Goal: Task Accomplishment & Management: Manage account settings

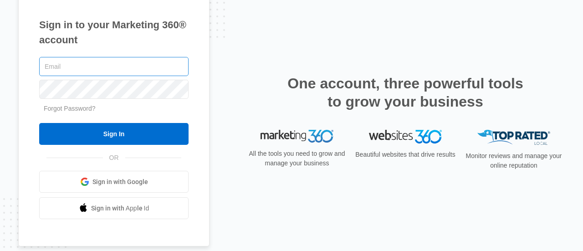
click at [110, 63] on input "text" at bounding box center [113, 66] width 149 height 19
click at [255, 57] on div "Sign in to your Marketing 360® account Forgot Password? Sign In OR" at bounding box center [291, 125] width 547 height 271
click at [133, 57] on input "text" at bounding box center [113, 66] width 149 height 19
type input "[PERSON_NAME][EMAIL_ADDRESS][PERSON_NAME][DOMAIN_NAME]"
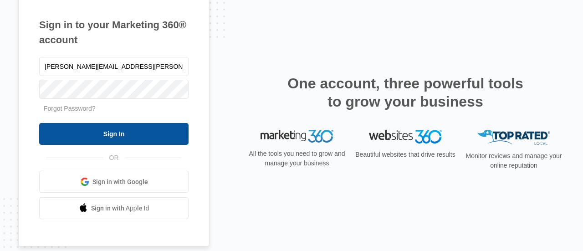
click at [132, 139] on input "Sign In" at bounding box center [113, 134] width 149 height 22
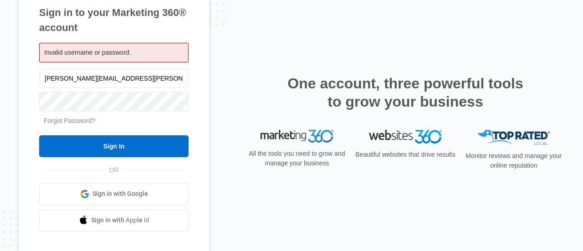
click at [80, 117] on link "Forgot Password?" at bounding box center [70, 120] width 52 height 7
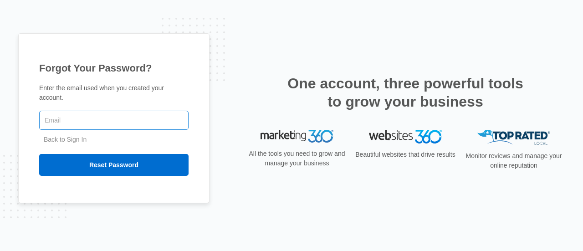
click at [109, 114] on input "text" at bounding box center [113, 120] width 149 height 19
type input "noel.arackal@radianteyes.com"
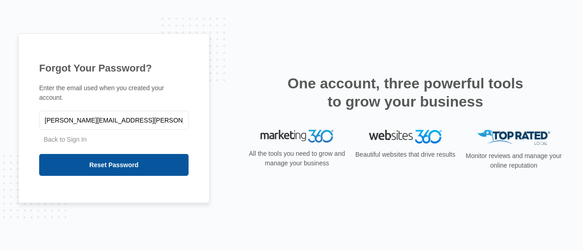
click at [128, 162] on input "Reset Password" at bounding box center [113, 165] width 149 height 22
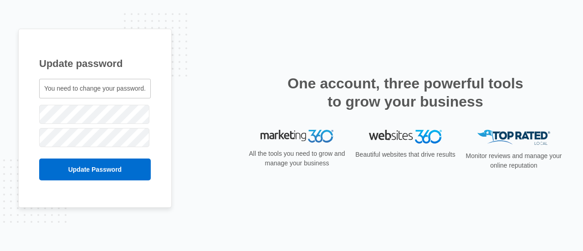
click at [92, 125] on div at bounding box center [95, 114] width 112 height 23
click at [179, 99] on div "Update password You need to change your password. noel.arackal@radianteyes.com" at bounding box center [291, 126] width 547 height 194
click at [39, 158] on input "Update Password" at bounding box center [95, 169] width 112 height 22
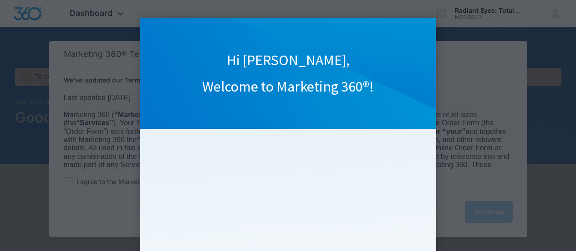
scroll to position [161, 0]
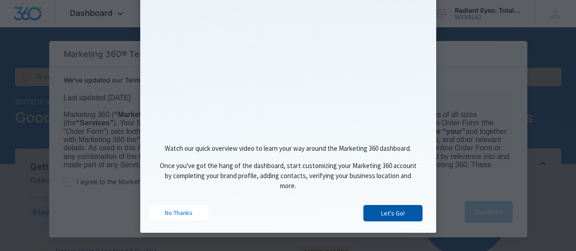
click at [399, 217] on link "Let's Go!" at bounding box center [392, 213] width 59 height 16
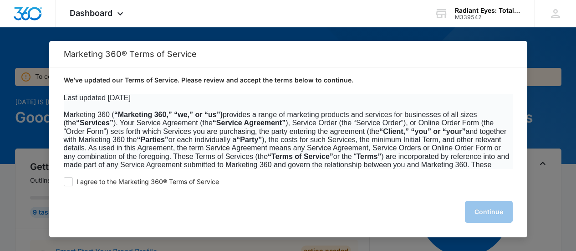
scroll to position [0, 0]
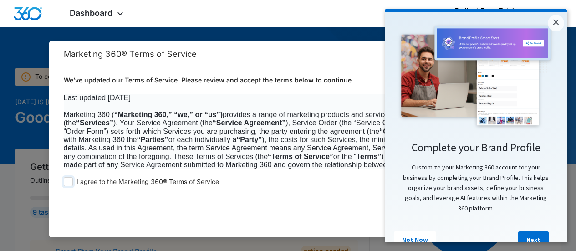
click at [132, 183] on span "I agree to the Marketing 360® Terms of Service" at bounding box center [148, 182] width 143 height 9
click at [73, 183] on input "I agree to the Marketing 360® Terms of Service" at bounding box center [68, 181] width 9 height 9
checkbox input "true"
click at [555, 19] on link "×" at bounding box center [556, 23] width 16 height 16
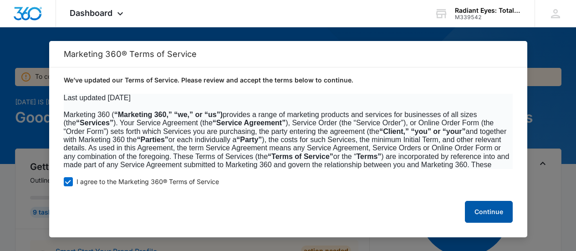
click at [488, 214] on button "Continue" at bounding box center [489, 212] width 48 height 22
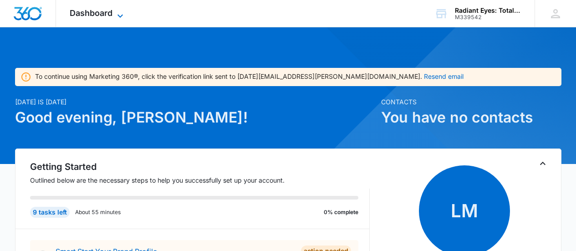
click at [105, 14] on span "Dashboard" at bounding box center [91, 13] width 43 height 10
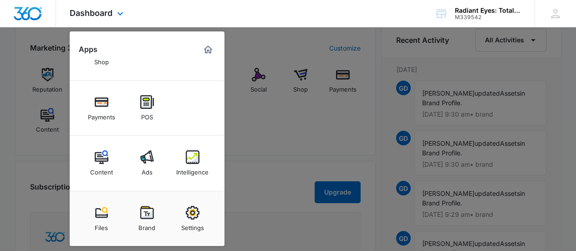
scroll to position [683, 0]
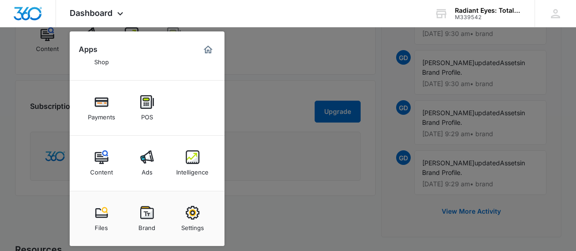
click at [386, 209] on div at bounding box center [288, 125] width 576 height 251
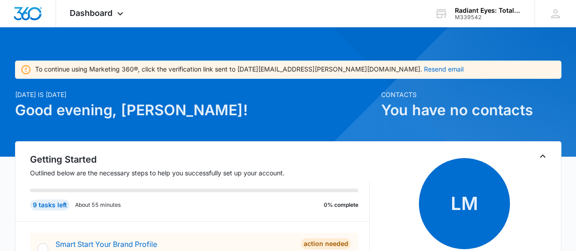
scroll to position [0, 0]
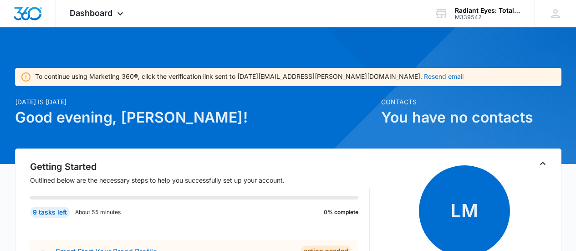
click at [424, 75] on button "Resend email" at bounding box center [444, 76] width 40 height 6
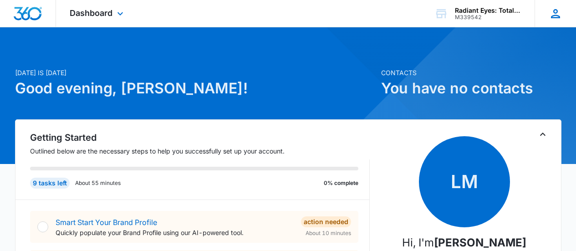
click at [554, 7] on icon at bounding box center [556, 14] width 14 height 14
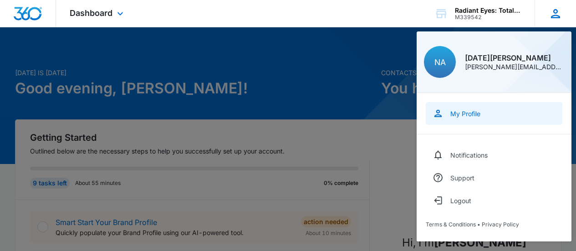
click at [462, 115] on div "My Profile" at bounding box center [465, 114] width 30 height 8
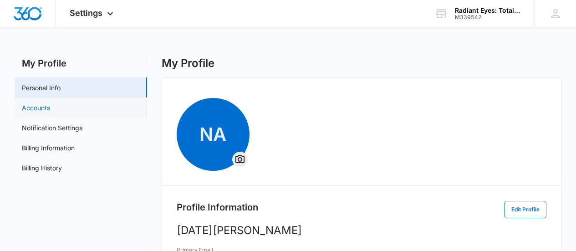
click at [49, 106] on link "Accounts" at bounding box center [36, 108] width 28 height 10
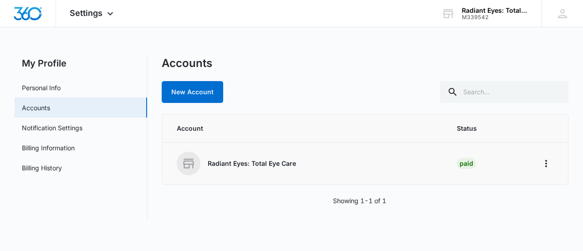
click at [401, 160] on div "Radiant Eyes: Total Eye Care" at bounding box center [306, 164] width 258 height 24
click at [484, 9] on div "Radiant Eyes: Total Eye Care" at bounding box center [495, 10] width 66 height 7
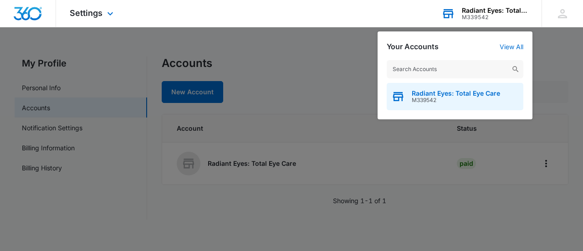
click at [435, 96] on span "Radiant Eyes: Total Eye Care" at bounding box center [456, 93] width 88 height 7
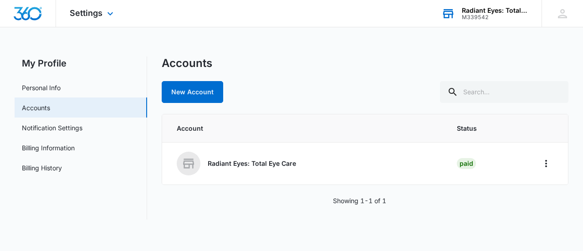
click at [20, 14] on img "Dashboard" at bounding box center [27, 14] width 29 height 14
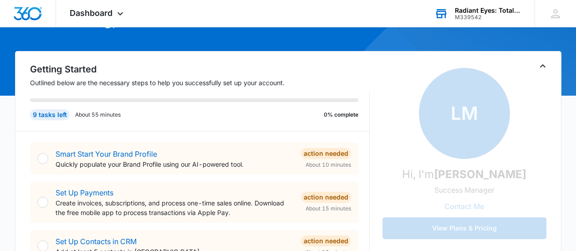
scroll to position [137, 0]
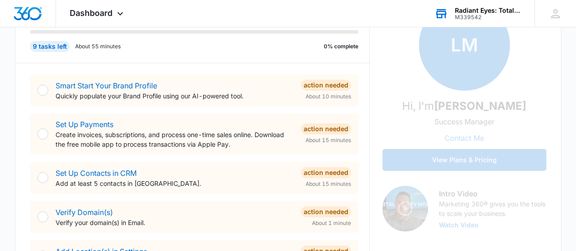
click at [50, 87] on div "Smart Start Your Brand Profile Quickly populate your Brand Profile using our AI…" at bounding box center [194, 90] width 328 height 32
click at [43, 89] on div at bounding box center [42, 90] width 11 height 11
click at [81, 85] on link "Smart Start Your Brand Profile" at bounding box center [107, 85] width 102 height 9
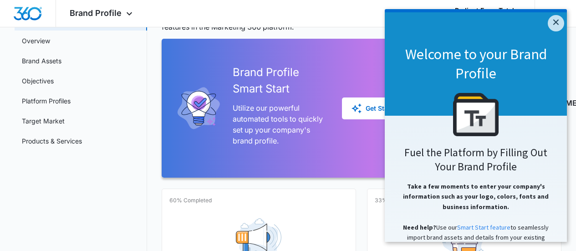
scroll to position [91, 0]
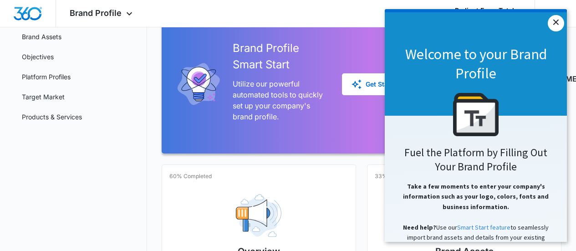
click at [552, 22] on link "×" at bounding box center [556, 23] width 16 height 16
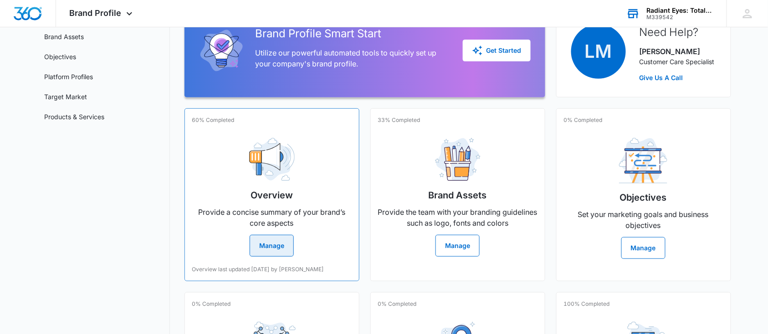
scroll to position [152, 0]
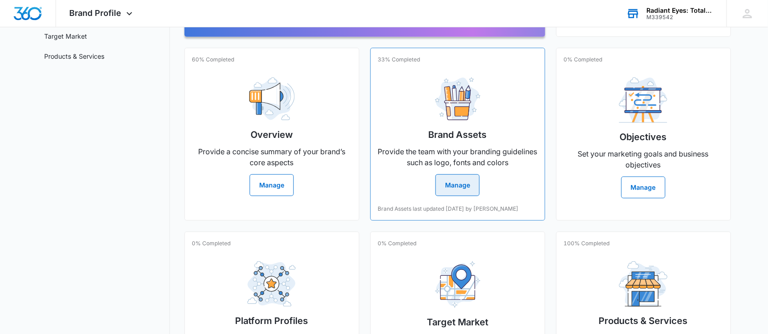
click at [464, 144] on div "Brand Assets Provide the team with your branding guidelines such as logo, fonts…" at bounding box center [457, 133] width 159 height 126
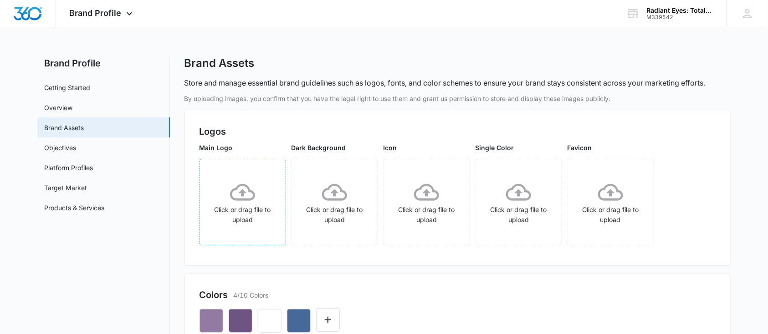
click at [231, 202] on icon at bounding box center [242, 192] width 25 height 25
click at [324, 180] on icon at bounding box center [334, 192] width 25 height 25
click at [439, 202] on icon at bounding box center [426, 192] width 25 height 25
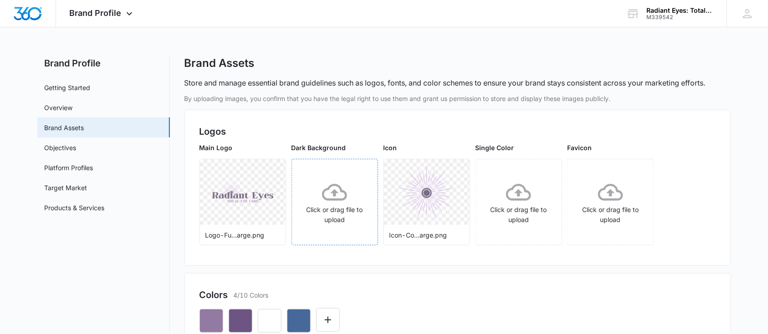
click at [335, 203] on icon at bounding box center [334, 192] width 25 height 25
click at [517, 186] on icon at bounding box center [518, 192] width 25 height 25
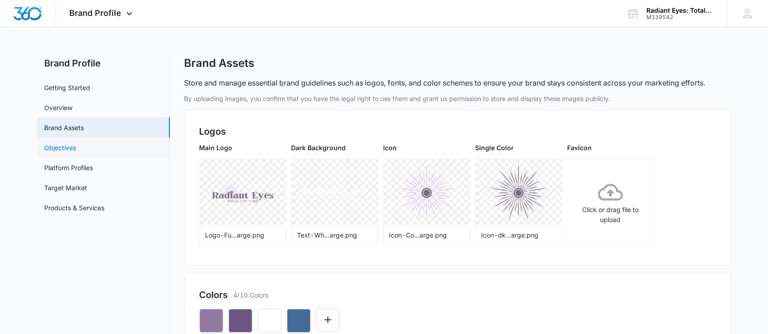
click at [77, 153] on link "Objectives" at bounding box center [61, 148] width 32 height 10
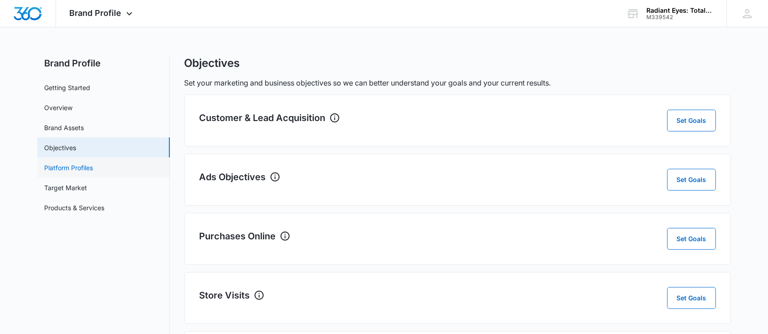
click at [93, 169] on link "Platform Profiles" at bounding box center [69, 168] width 49 height 10
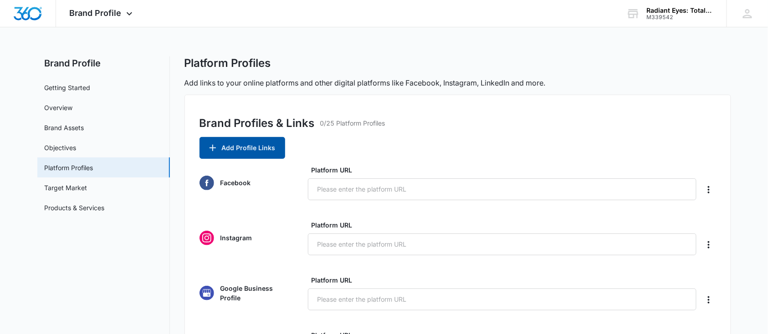
click at [245, 148] on button "Add Profile Links" at bounding box center [242, 148] width 86 height 22
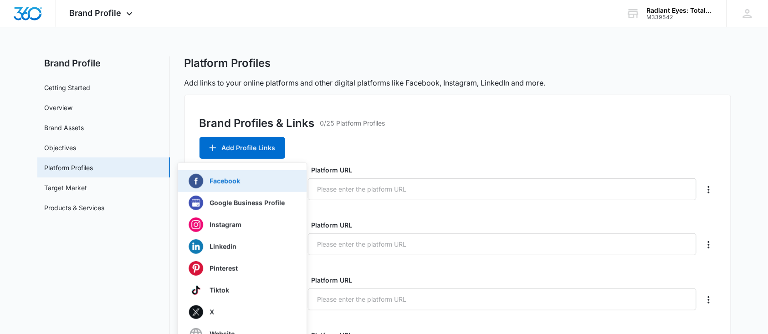
click at [264, 180] on div "Facebook" at bounding box center [237, 181] width 96 height 15
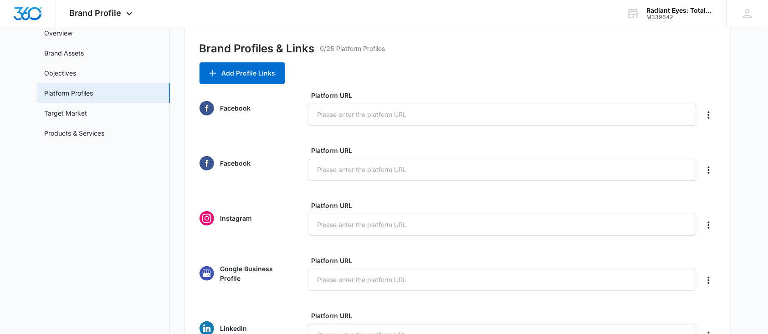
scroll to position [121, 0]
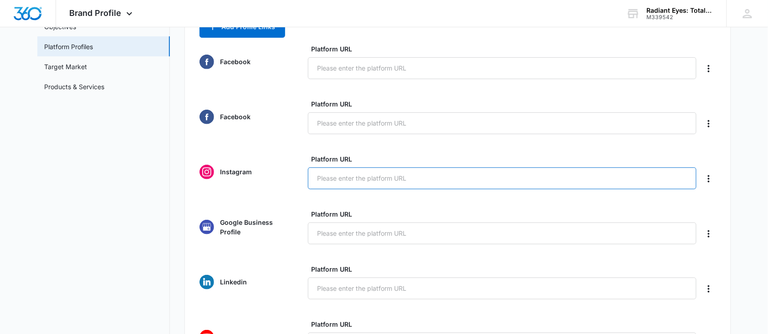
paste input "https://www.instagram.com/radianteyes_eyecare?igsh=a3Z0ZDdjNXhldGVn"
type input "https://www.instagram.com/radianteyes_eyecare?igsh=a3Z0ZDdjNXhldGVn"
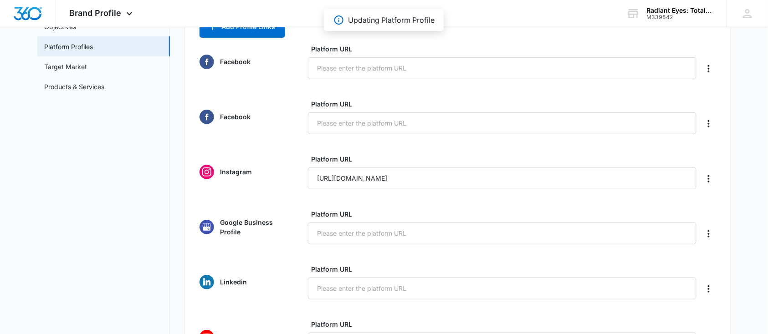
click at [276, 132] on div "Facebook Platform URL" at bounding box center [457, 116] width 516 height 35
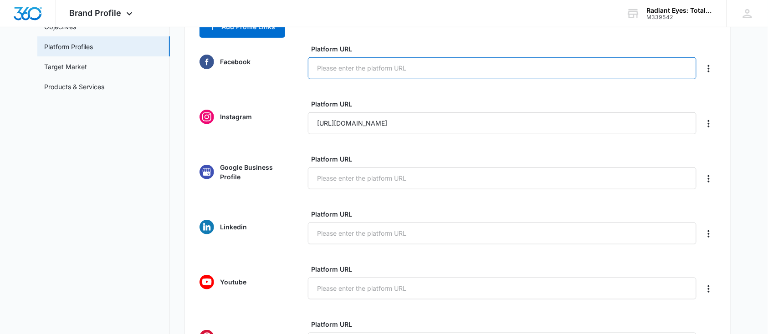
paste input "https://www.facebook.com/share/1D9mZqX1es/?mibextid=wwXIfr"
type input "https://www.facebook.com/share/1D9mZqX1es/?mibextid=wwXIfr"
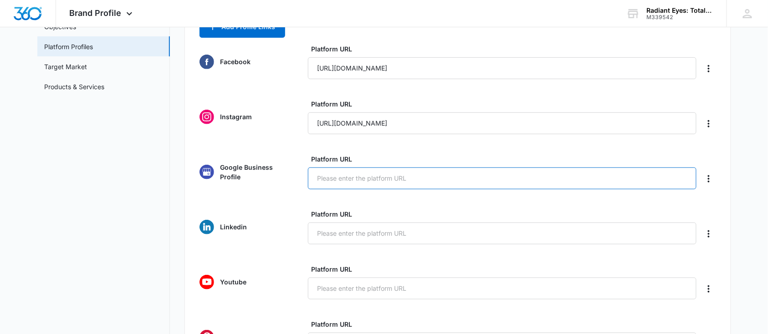
click at [538, 169] on input "Platform URL" at bounding box center [502, 179] width 389 height 22
click at [531, 155] on label "Platform URL" at bounding box center [506, 159] width 389 height 10
click at [531, 168] on input "Platform URL" at bounding box center [502, 179] width 389 height 22
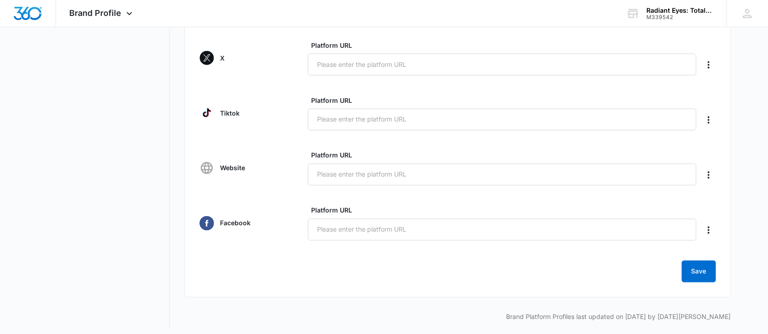
scroll to position [460, 0]
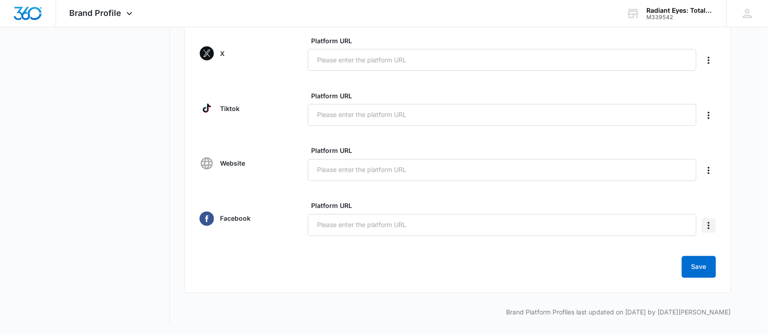
click at [706, 224] on icon "Delete" at bounding box center [708, 225] width 11 height 11
click at [722, 250] on div "Delete" at bounding box center [722, 251] width 19 height 6
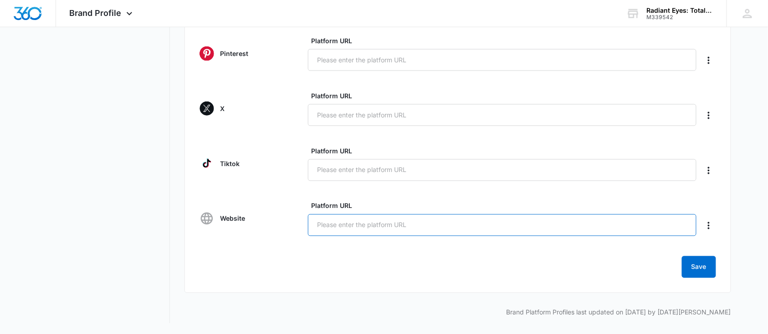
click at [441, 225] on input "Platform URL" at bounding box center [502, 226] width 389 height 22
type input "www.radianteyes.com"
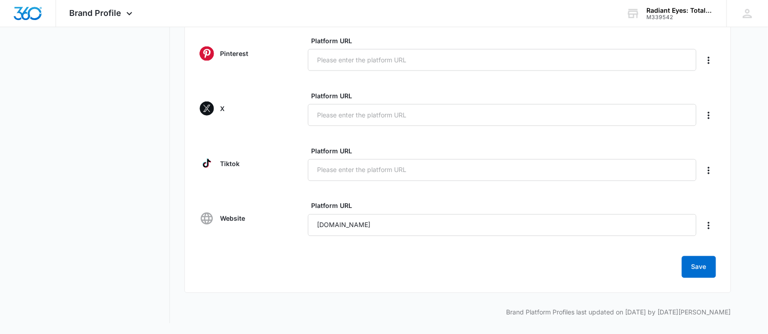
click at [472, 252] on form "Facebook Platform URL https://www.facebook.com/share/1D9mZqX1es/?mibextid=wwXIf…" at bounding box center [457, 19] width 516 height 518
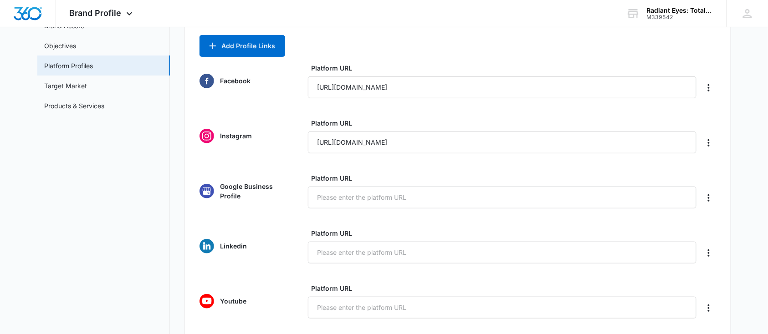
scroll to position [101, 0]
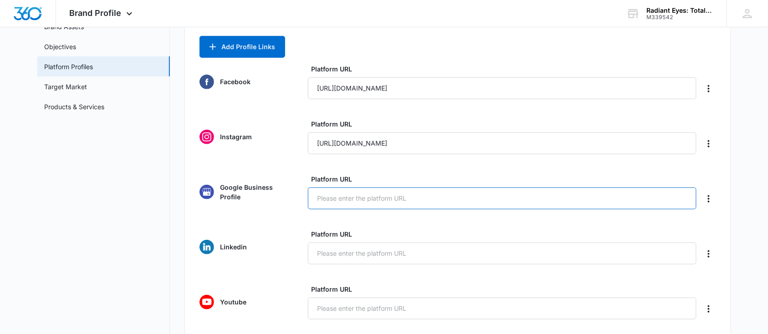
paste input "https://share.google/eVo2ojKN0q3FFmSfa"
type input "https://share.google/eVo2ojKN0q3FFmSfa"
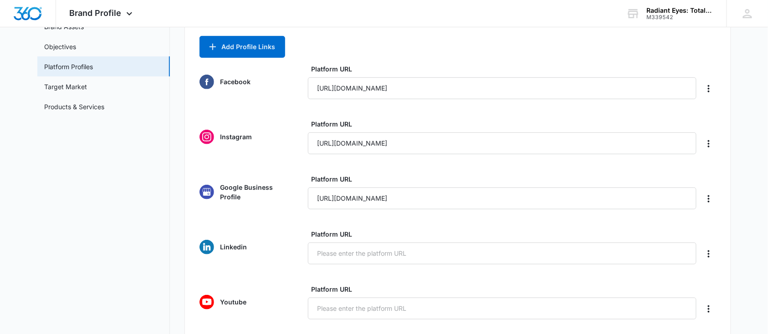
click at [247, 131] on div "Instagram" at bounding box center [244, 137] width 91 height 15
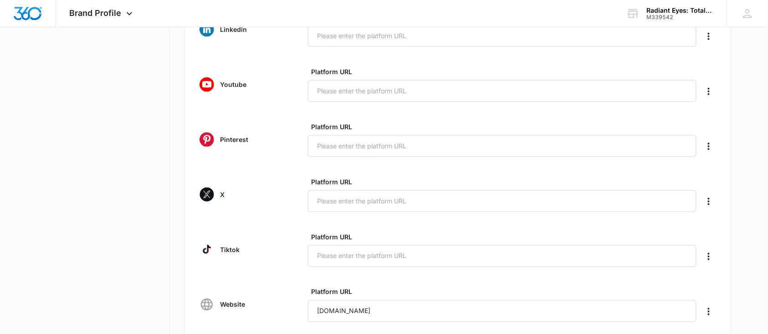
scroll to position [405, 0]
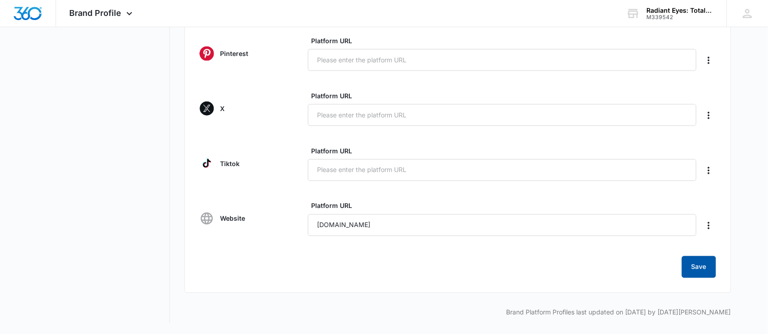
click at [703, 260] on button "Save" at bounding box center [699, 267] width 34 height 22
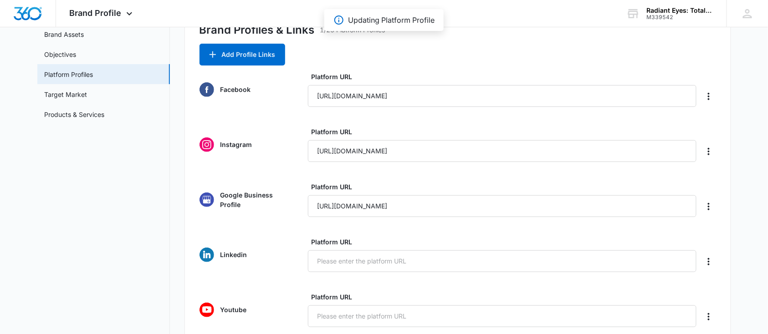
scroll to position [0, 0]
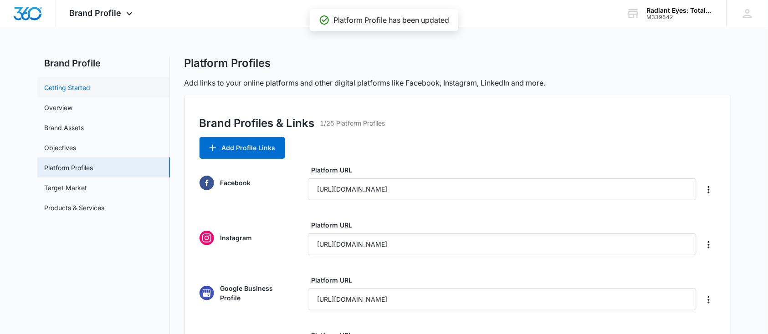
click at [91, 84] on link "Getting Started" at bounding box center [68, 88] width 46 height 10
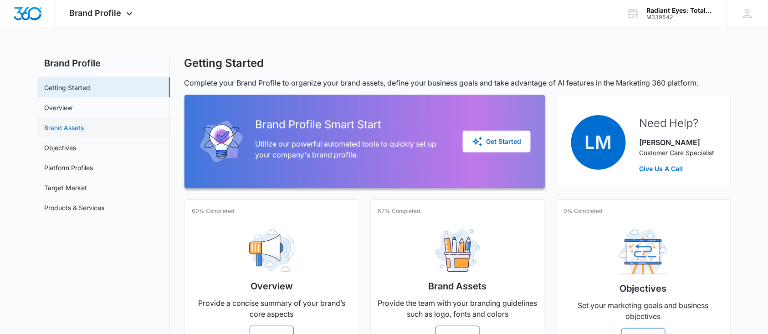
click at [71, 123] on link "Brand Assets" at bounding box center [65, 128] width 40 height 10
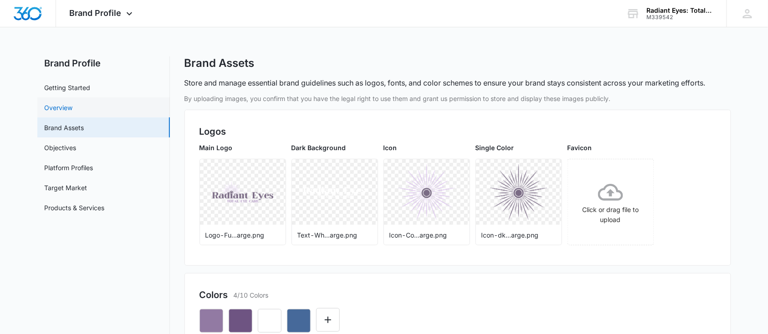
click at [70, 111] on link "Overview" at bounding box center [59, 108] width 28 height 10
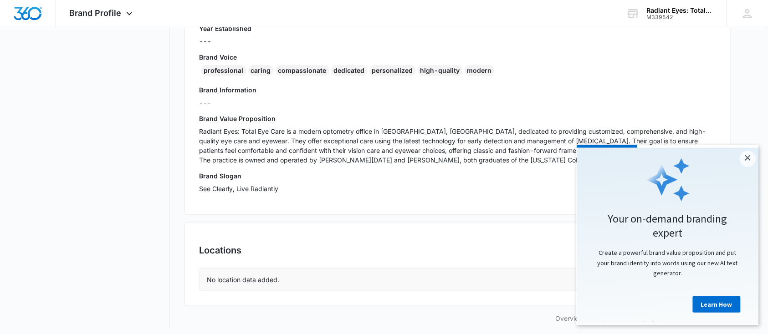
scroll to position [230, 0]
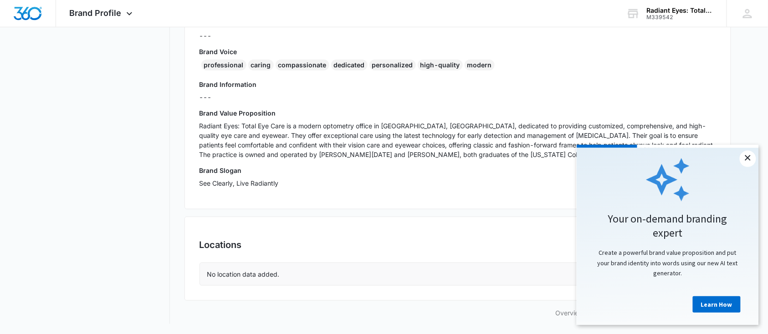
click at [746, 159] on link "×" at bounding box center [747, 158] width 16 height 16
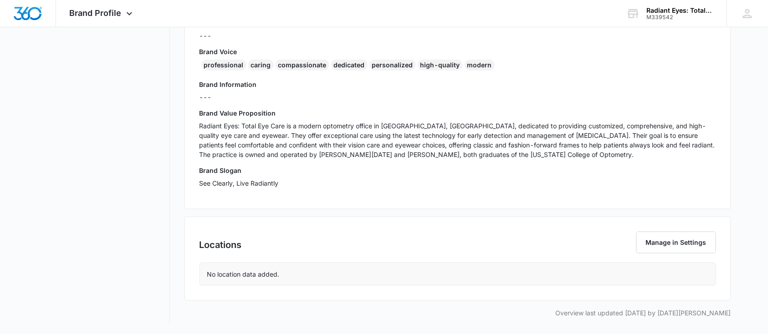
scroll to position [0, 0]
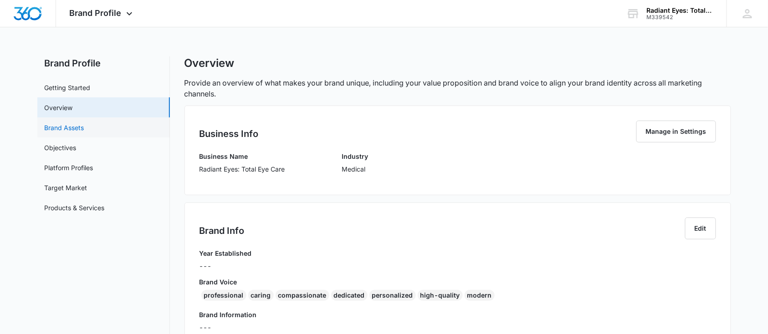
click at [70, 129] on link "Brand Assets" at bounding box center [65, 128] width 40 height 10
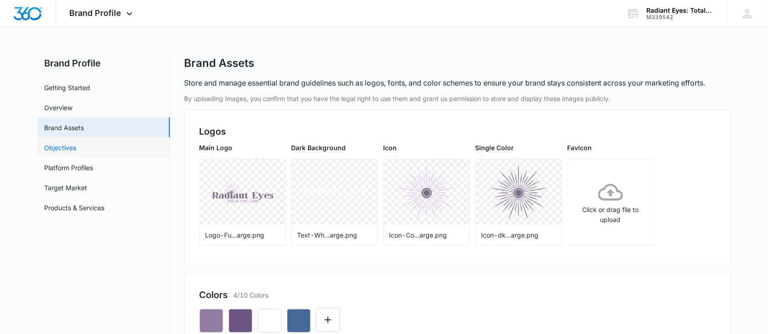
click at [77, 151] on link "Objectives" at bounding box center [61, 148] width 32 height 10
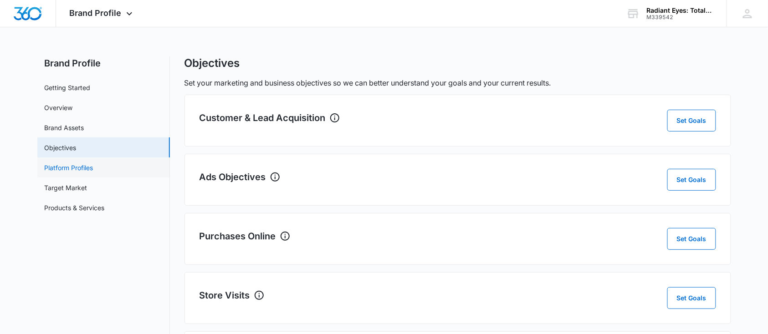
click at [79, 172] on link "Platform Profiles" at bounding box center [69, 168] width 49 height 10
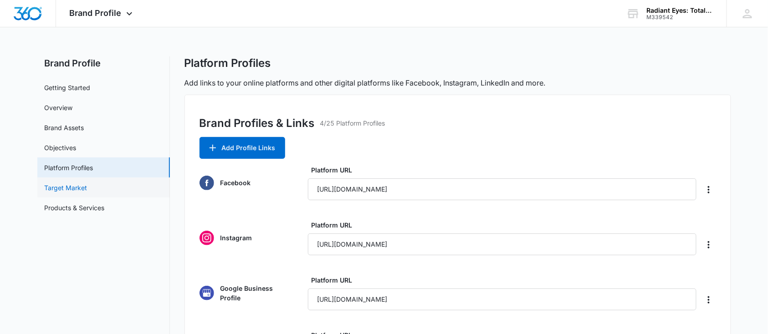
click at [76, 184] on link "Target Market" at bounding box center [66, 188] width 43 height 10
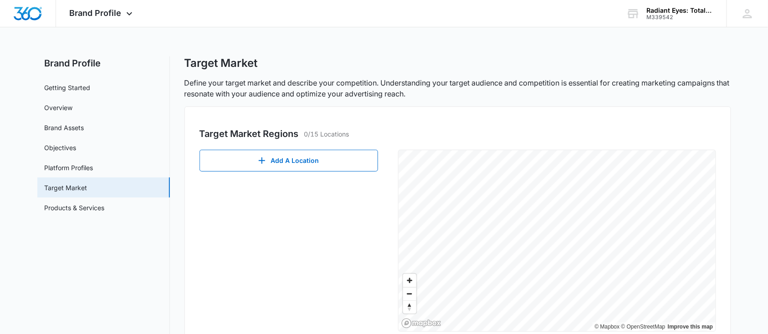
click at [767, 290] on html "Brand Profile Apps Reputation Websites Forms CRM Email Social Shop Payments POS…" at bounding box center [384, 167] width 768 height 334
click at [718, 255] on div "Target Market Regions 0/15 Locations Add A Location © Mapbox © OpenStreetMap Im…" at bounding box center [457, 227] width 547 height 240
click at [386, 184] on div "Add A Location © Mapbox © OpenStreetMap Improve this map" at bounding box center [457, 241] width 516 height 182
click at [374, 278] on div "Add A Location © Mapbox © OpenStreetMap Improve this map" at bounding box center [457, 241] width 516 height 182
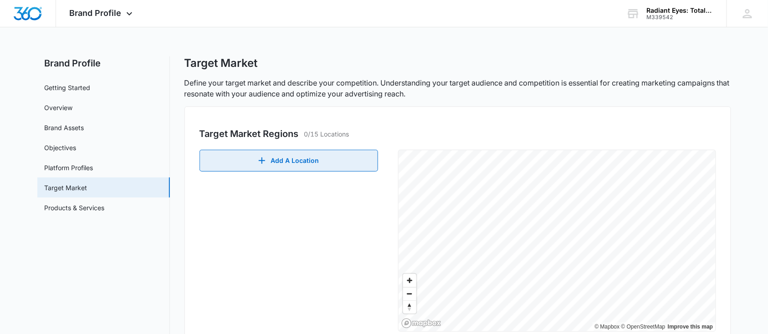
click at [308, 161] on button "Add A Location" at bounding box center [288, 161] width 179 height 22
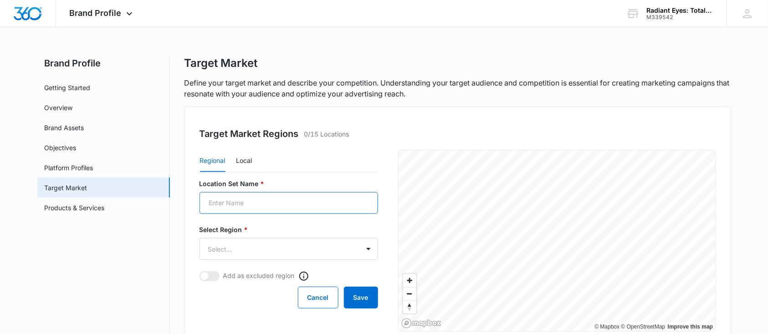
click at [264, 207] on input "Location Set Name *" at bounding box center [288, 203] width 179 height 22
type input "Radiant Eyes"
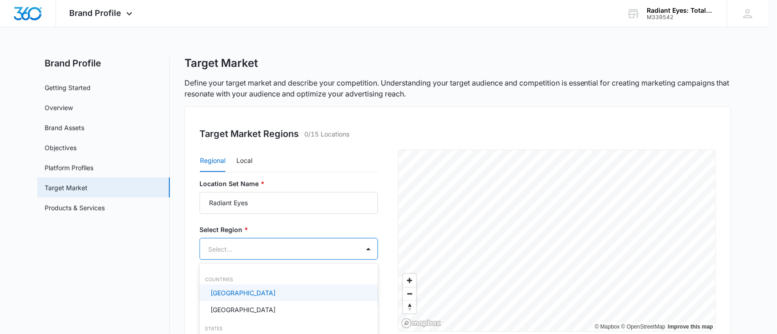
click at [233, 245] on body "Brand Profile Apps Reputation Websites Forms CRM Email Social Shop Payments POS…" at bounding box center [388, 167] width 777 height 334
click at [225, 295] on p "United States" at bounding box center [242, 293] width 65 height 10
click at [568, 263] on div at bounding box center [388, 167] width 777 height 334
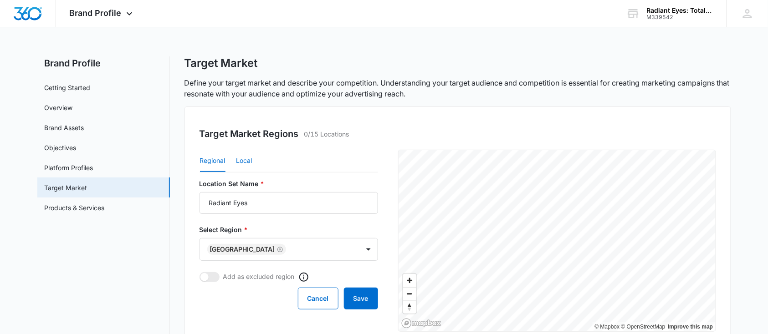
click at [250, 166] on button "Local" at bounding box center [244, 161] width 16 height 22
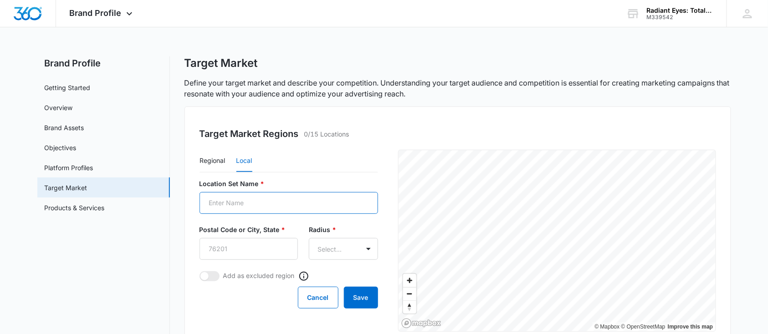
click at [244, 197] on input "Location Set Name *" at bounding box center [288, 203] width 179 height 22
click at [133, 268] on nav "Brand Profile Getting Started Overview Brand Assets Objectives Platform Profile…" at bounding box center [103, 302] width 133 height 492
click at [243, 250] on input "Postal Code or City, State *" at bounding box center [248, 249] width 98 height 22
click at [215, 295] on div "Cancel Save" at bounding box center [288, 298] width 179 height 22
click at [27, 10] on img "Dashboard" at bounding box center [27, 14] width 29 height 14
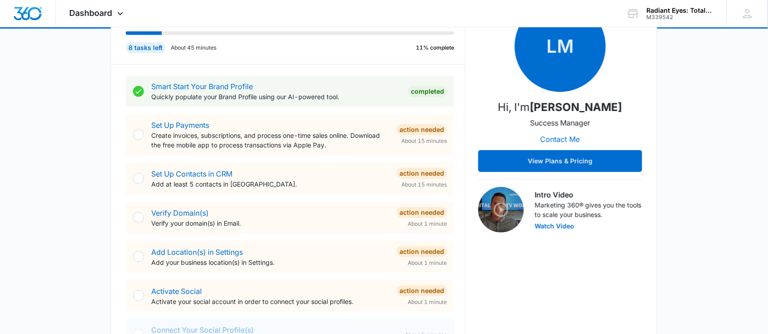
scroll to position [182, 0]
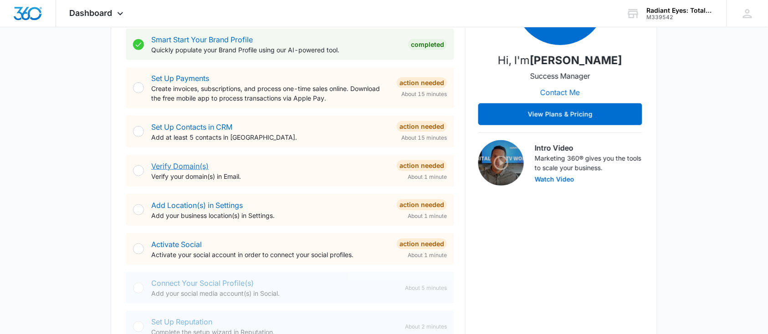
click at [184, 164] on link "Verify Domain(s)" at bounding box center [179, 166] width 57 height 9
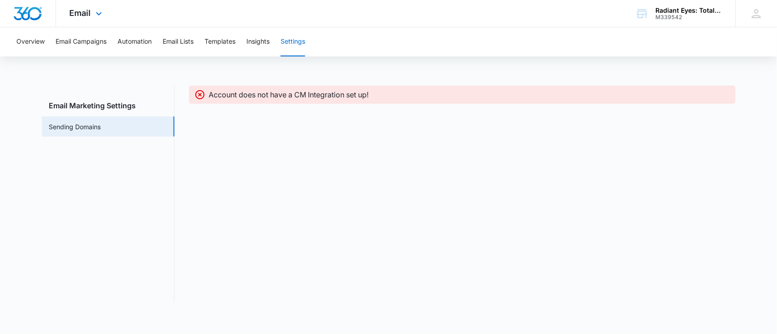
click at [41, 7] on img "Dashboard" at bounding box center [27, 14] width 29 height 14
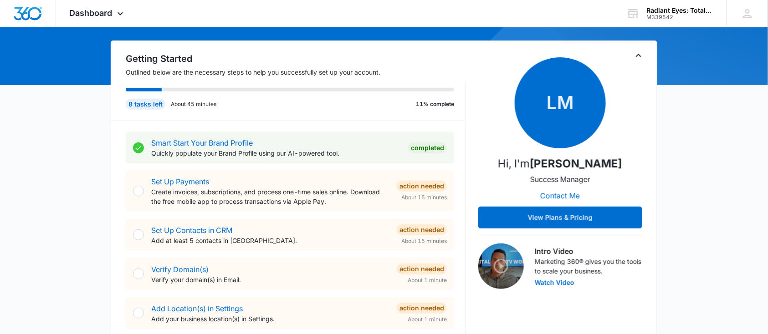
scroll to position [182, 0]
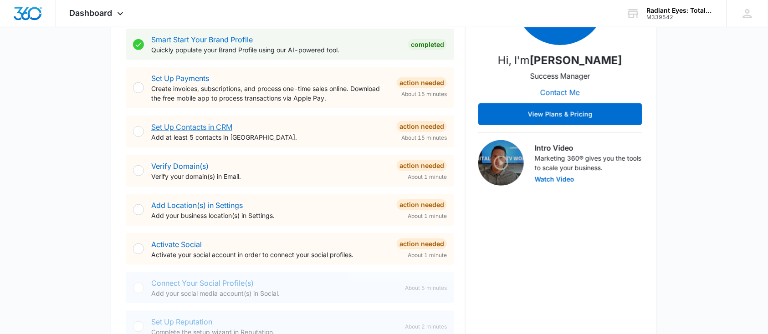
click at [203, 129] on link "Set Up Contacts in CRM" at bounding box center [191, 127] width 81 height 9
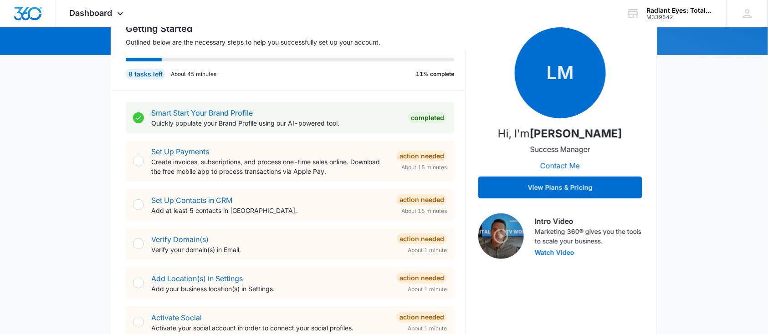
scroll to position [121, 0]
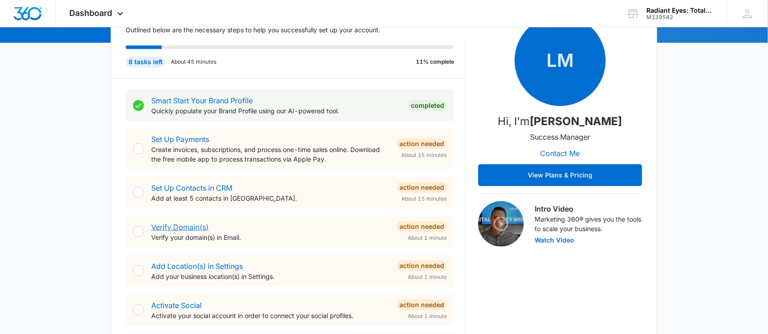
click at [184, 225] on link "Verify Domain(s)" at bounding box center [179, 227] width 57 height 9
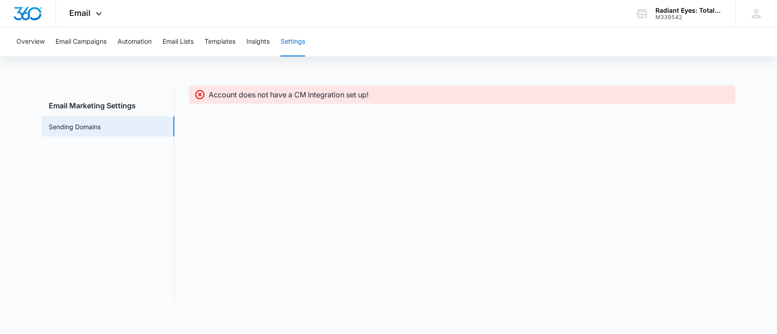
click at [257, 90] on p "Account does not have a CM Integration set up!" at bounding box center [289, 94] width 160 height 11
drag, startPoint x: 234, startPoint y: 103, endPoint x: 228, endPoint y: 95, distance: 10.0
click at [234, 103] on div "Account does not have a CM Integration set up!" at bounding box center [462, 95] width 547 height 18
click at [254, 40] on button "Insights" at bounding box center [257, 41] width 23 height 29
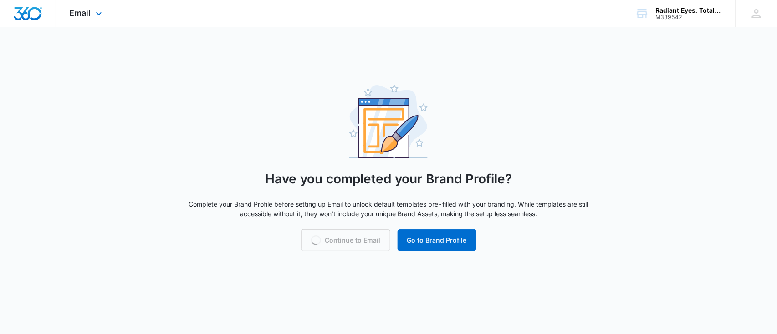
click at [37, 15] on img "Dashboard" at bounding box center [27, 14] width 29 height 14
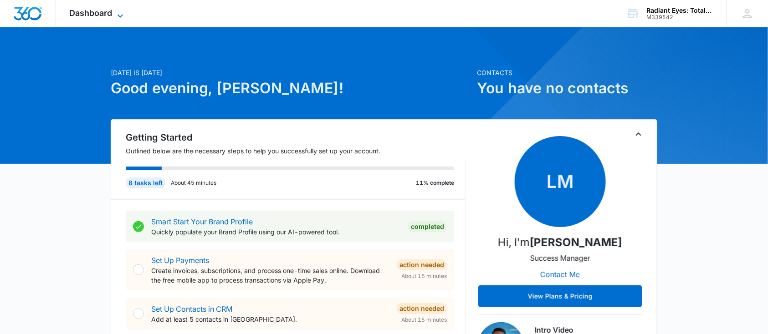
click at [107, 17] on span "Dashboard" at bounding box center [91, 13] width 43 height 10
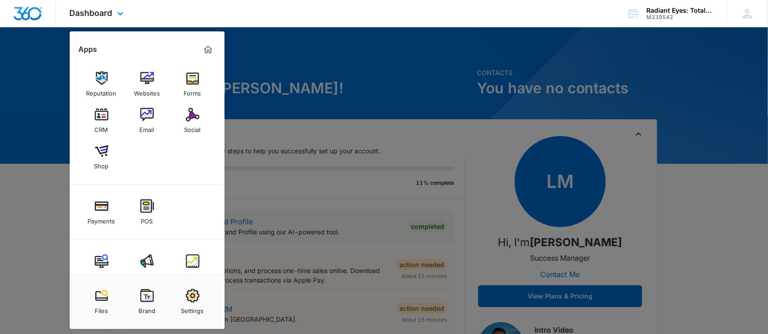
click at [31, 16] on img "Dashboard" at bounding box center [27, 14] width 29 height 14
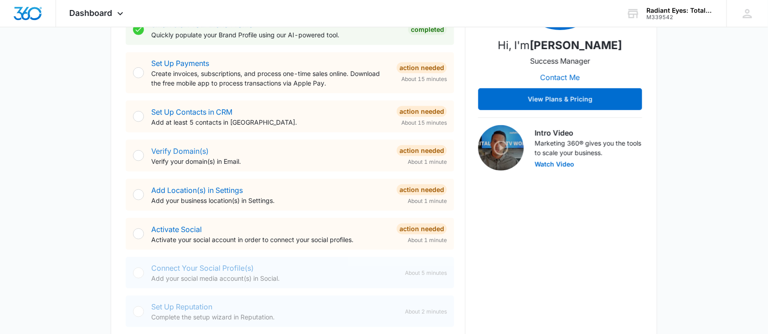
scroll to position [121, 0]
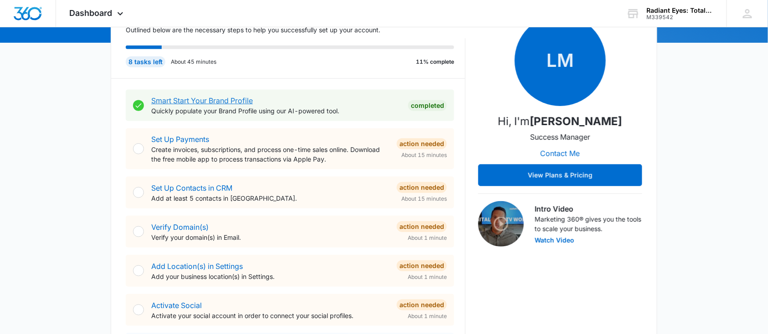
click at [217, 98] on link "Smart Start Your Brand Profile" at bounding box center [202, 100] width 102 height 9
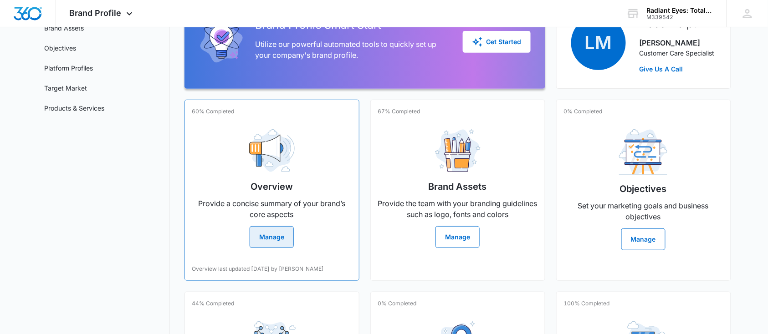
scroll to position [66, 0]
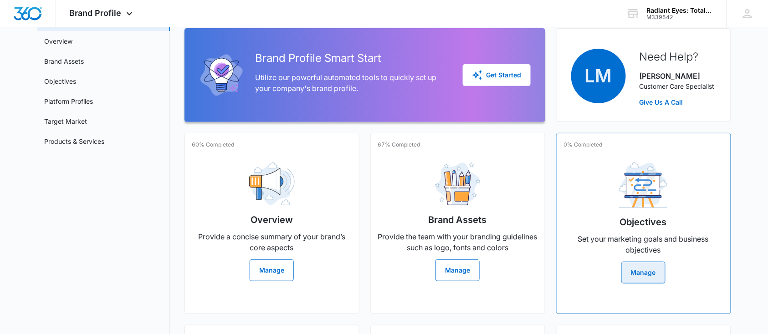
click at [660, 188] on img at bounding box center [643, 186] width 49 height 46
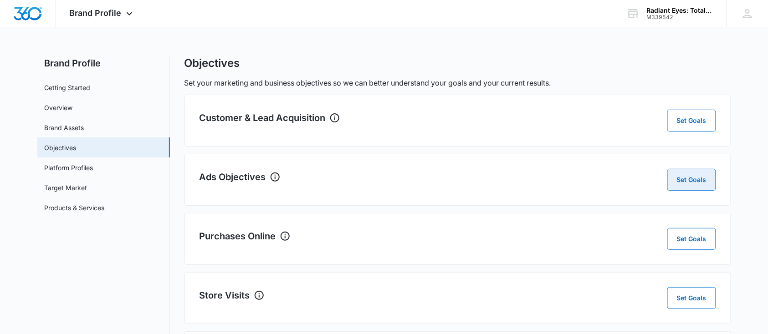
click at [679, 184] on button "Set Goals" at bounding box center [691, 180] width 49 height 22
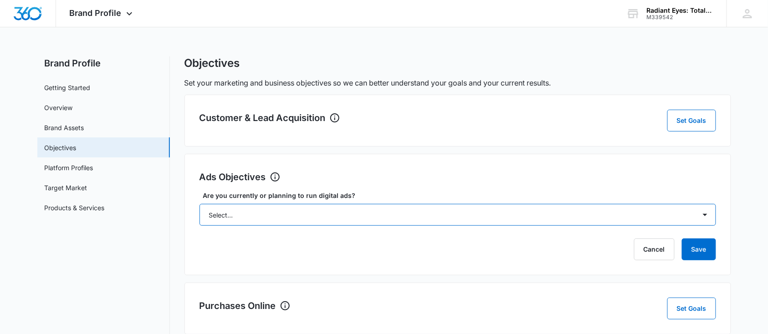
click at [315, 215] on select "Select... Yes No Yes, but don't currently have the data" at bounding box center [457, 215] width 516 height 22
drag, startPoint x: 31, startPoint y: 301, endPoint x: 34, endPoint y: 296, distance: 5.2
click at [31, 301] on main "Brand Profile Getting Started Overview Brand Assets Objectives Platform Profile…" at bounding box center [384, 263] width 768 height 415
click at [262, 128] on div "Customer & Lead Acquisition Set Goals" at bounding box center [457, 121] width 516 height 22
click at [709, 120] on button "Set Goals" at bounding box center [691, 121] width 49 height 22
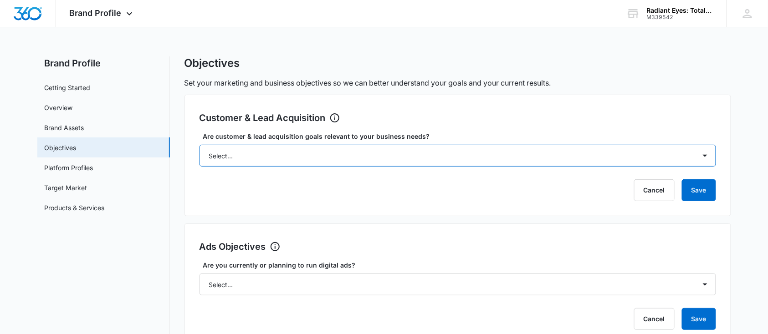
click at [324, 157] on select "Select... Yes No Yes, but don't currently have the data" at bounding box center [457, 156] width 516 height 22
click at [61, 297] on nav "Brand Profile Getting Started Overview Brand Assets Objectives Platform Profile…" at bounding box center [103, 293] width 133 height 474
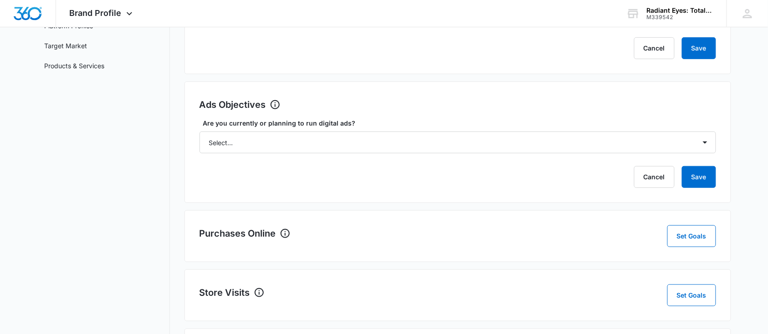
scroll to position [206, 0]
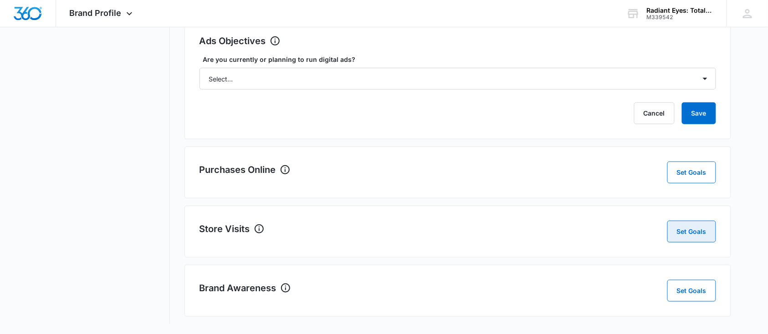
click at [670, 228] on button "Set Goals" at bounding box center [691, 232] width 49 height 22
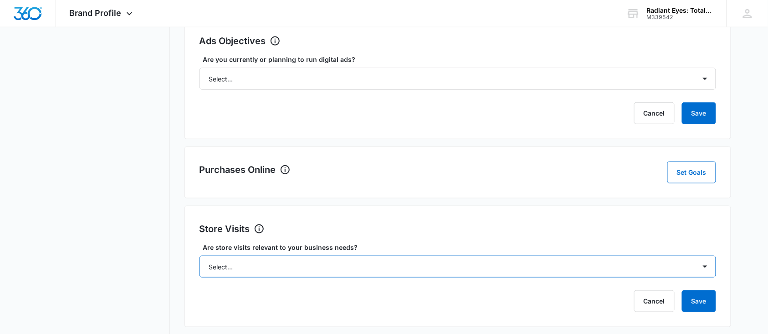
click at [267, 267] on select "Select... Yes No Yes, but don't currently have the data" at bounding box center [457, 267] width 516 height 22
click at [199, 256] on select "Select... Yes No Yes, but don't currently have the data" at bounding box center [457, 267] width 516 height 22
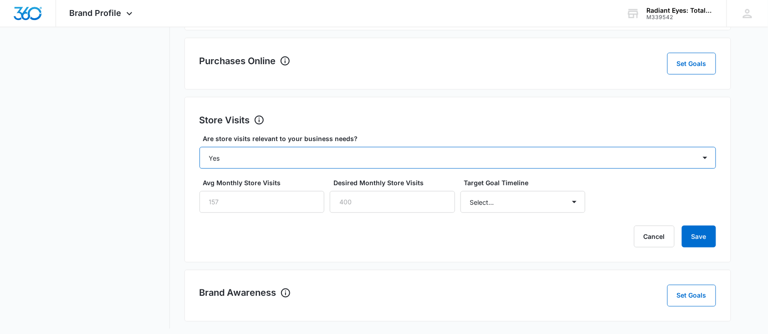
scroll to position [320, 0]
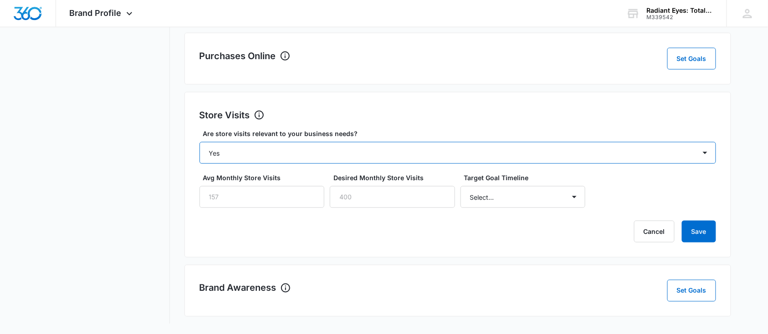
click at [274, 157] on select "Select... Yes No Yes, but don't currently have the data" at bounding box center [457, 153] width 516 height 22
select select "yes, but later"
click at [199, 164] on select "Select... Yes No Yes, but don't currently have the data" at bounding box center [457, 153] width 516 height 22
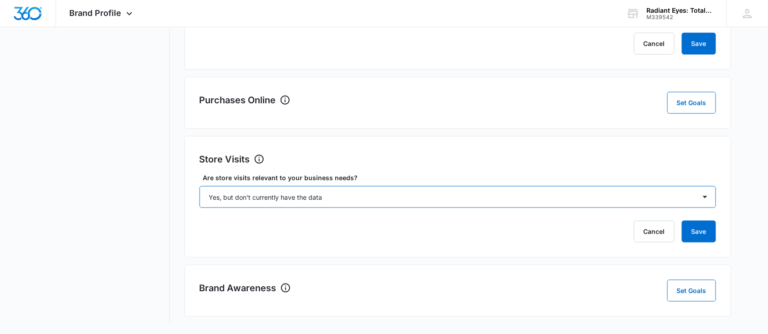
scroll to position [33, 0]
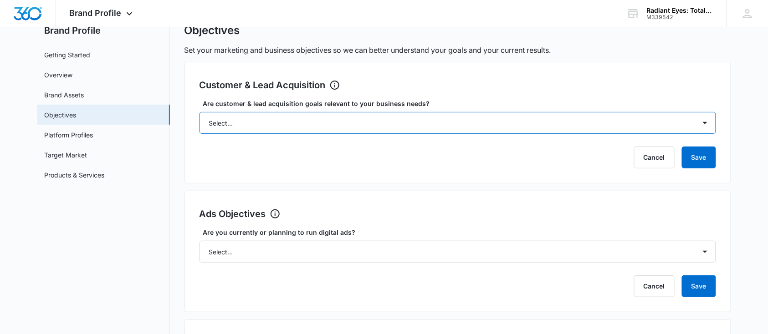
click at [258, 128] on select "Select... Yes No Yes, but don't currently have the data" at bounding box center [457, 123] width 516 height 22
click at [199, 112] on select "Select... Yes No Yes, but don't currently have the data" at bounding box center [457, 123] width 516 height 22
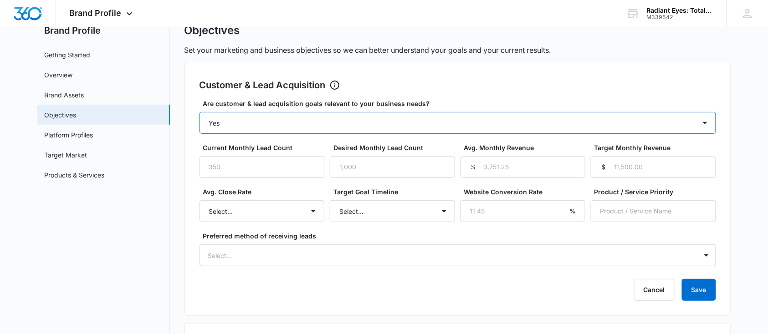
click at [261, 122] on select "Select... Yes No Yes, but don't currently have the data" at bounding box center [457, 123] width 516 height 22
click at [263, 120] on select "Select... Yes No Yes, but don't currently have the data" at bounding box center [457, 123] width 516 height 22
click at [263, 118] on select "Select... Yes No Yes, but don't currently have the data" at bounding box center [457, 123] width 516 height 22
select select "yes, but later"
click at [199, 112] on select "Select... Yes No Yes, but don't currently have the data" at bounding box center [457, 123] width 516 height 22
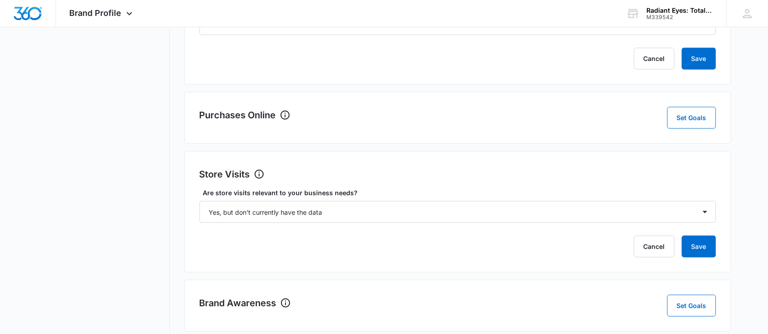
scroll to position [276, 0]
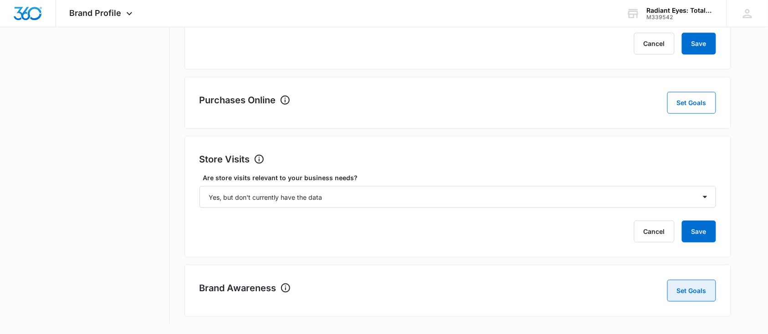
click at [698, 293] on button "Set Goals" at bounding box center [691, 291] width 49 height 22
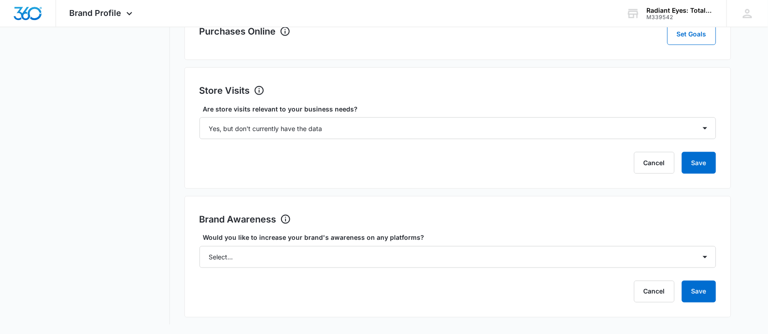
scroll to position [345, 0]
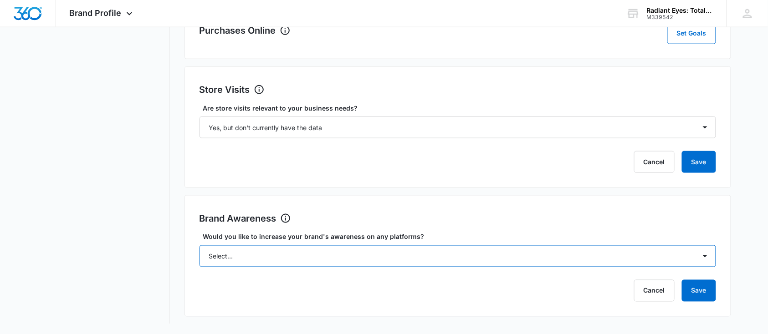
click at [264, 258] on select "Select... Yes No" at bounding box center [457, 256] width 516 height 22
select select "yes"
click at [199, 245] on select "Select... Yes No" at bounding box center [457, 256] width 516 height 22
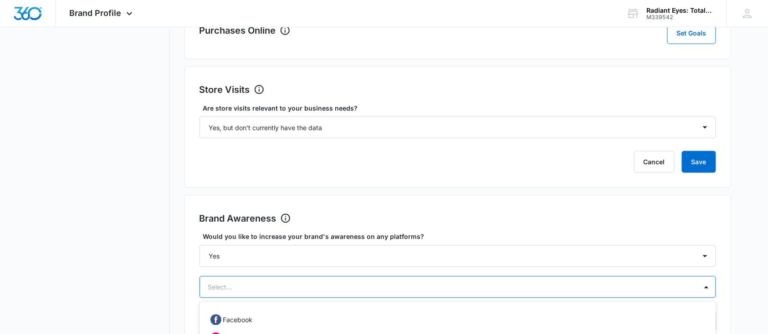
scroll to position [451, 0]
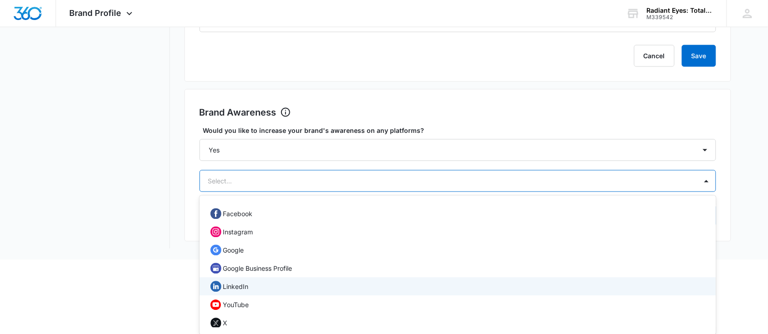
click at [309, 192] on div "12 results available. Use Up and Down to choose options, press Enter to select …" at bounding box center [457, 181] width 516 height 22
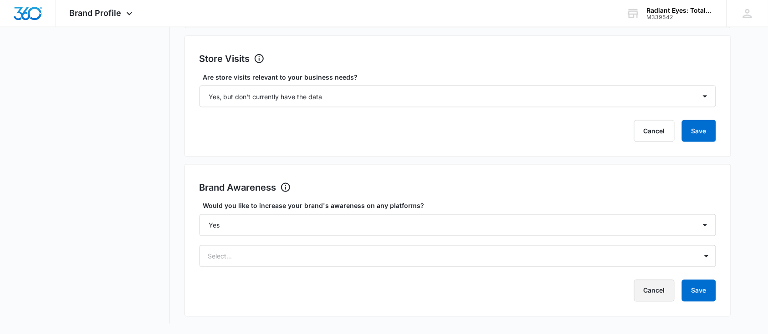
click at [658, 287] on button "Cancel" at bounding box center [654, 291] width 41 height 22
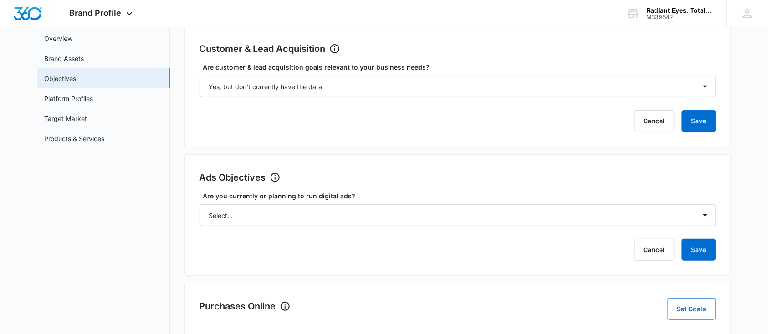
scroll to position [0, 0]
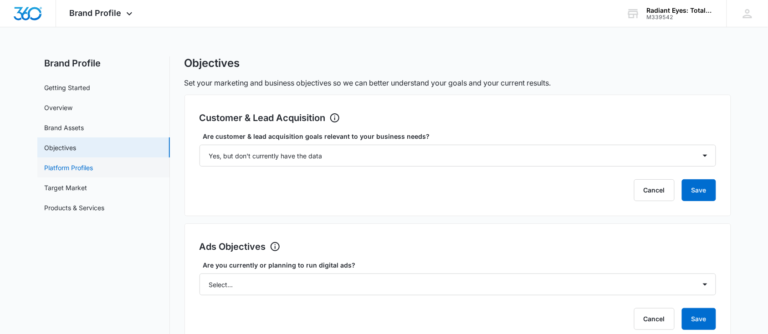
click at [68, 163] on link "Platform Profiles" at bounding box center [69, 168] width 49 height 10
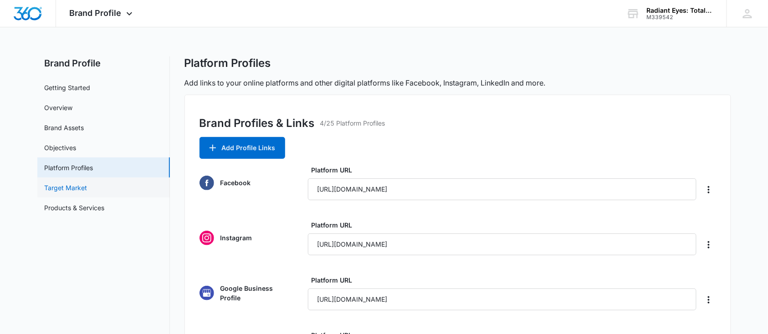
click at [81, 190] on link "Target Market" at bounding box center [66, 188] width 43 height 10
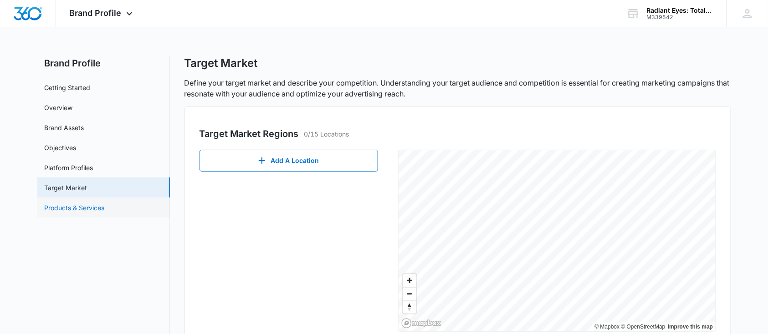
click at [82, 211] on link "Products & Services" at bounding box center [75, 208] width 60 height 10
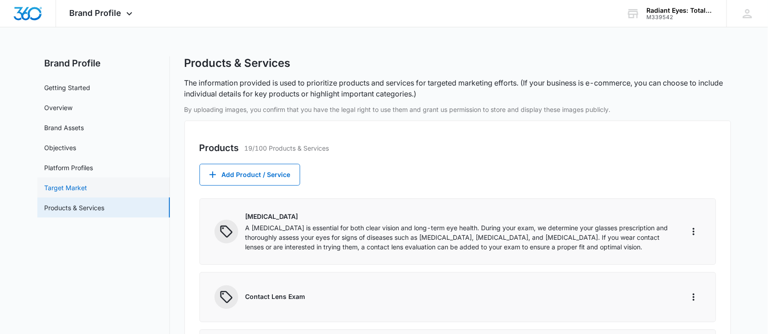
click at [82, 192] on link "Target Market" at bounding box center [66, 188] width 43 height 10
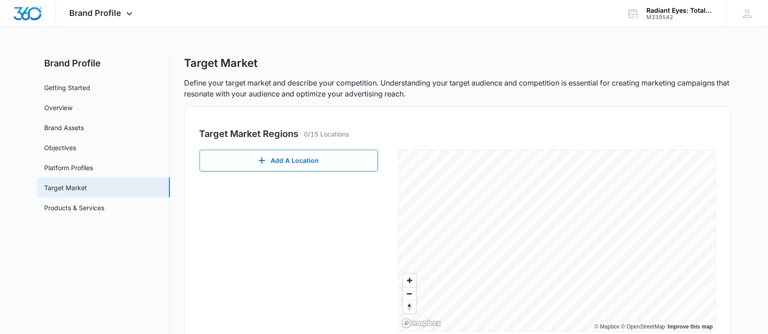
click at [332, 143] on div "Target Market Regions 0/15 Locations Add A Location © Mapbox © OpenStreetMap Im…" at bounding box center [457, 227] width 547 height 240
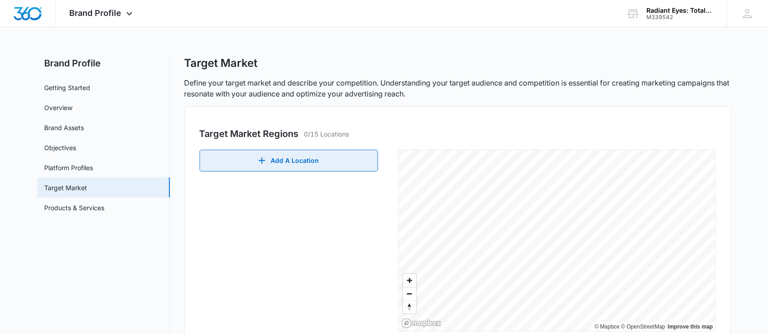
click at [336, 158] on button "Add A Location" at bounding box center [288, 161] width 179 height 22
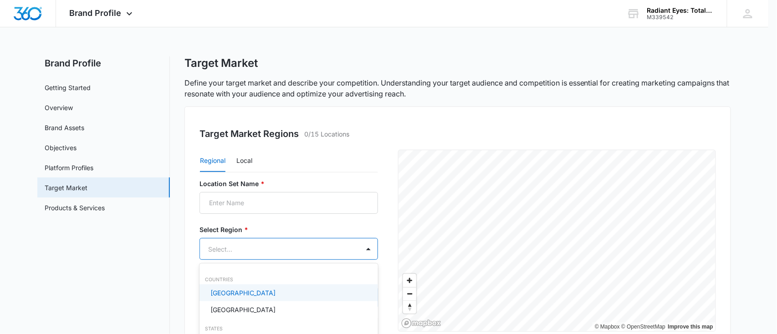
click at [218, 248] on body "Brand Profile Apps Reputation Websites Forms CRM Email Social Shop Payments POS…" at bounding box center [388, 167] width 777 height 334
click at [241, 294] on p "United States" at bounding box center [242, 293] width 65 height 10
click at [286, 200] on div at bounding box center [388, 167] width 777 height 334
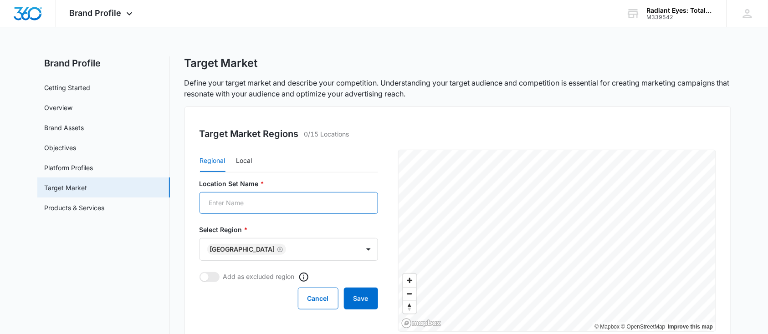
click at [240, 203] on input "Location Set Name *" at bounding box center [288, 203] width 179 height 22
type input "Radiant Eyes"
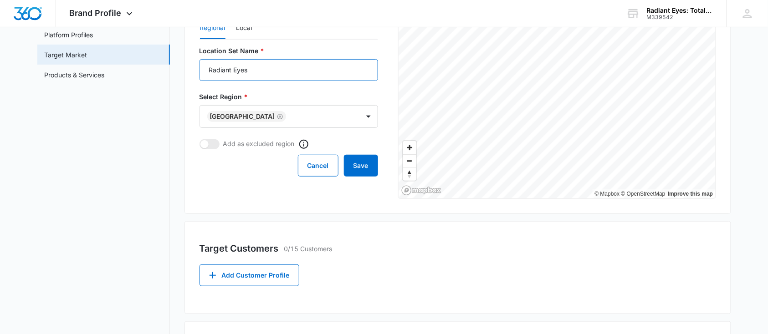
scroll to position [182, 0]
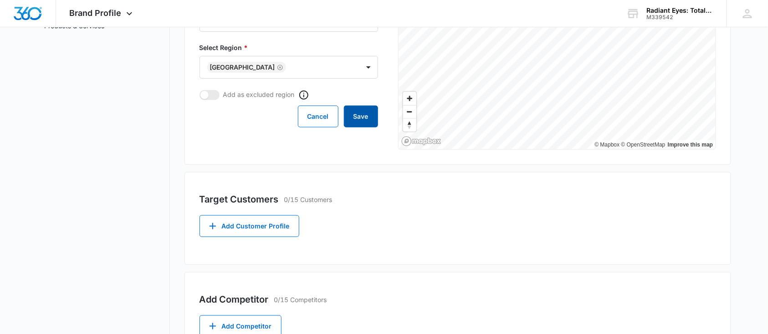
click at [370, 119] on button "Save" at bounding box center [361, 117] width 34 height 22
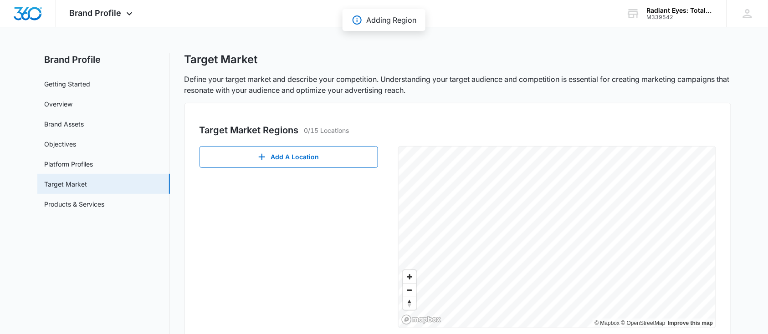
scroll to position [0, 0]
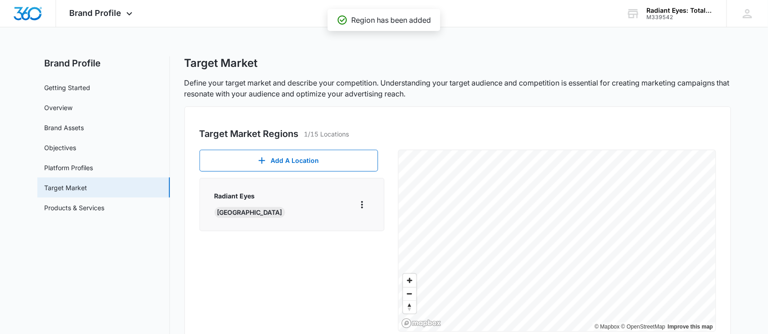
click at [317, 216] on div "Radiant Eyes USA" at bounding box center [292, 204] width 155 height 27
click at [361, 206] on icon "More" at bounding box center [362, 204] width 11 height 11
click at [380, 244] on div "Delete" at bounding box center [375, 243] width 19 height 6
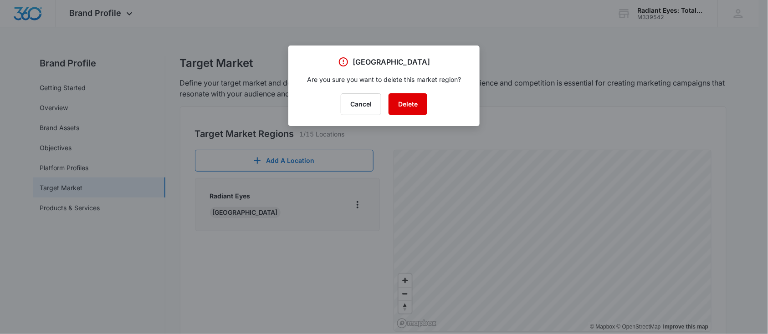
click at [406, 107] on button "Delete" at bounding box center [407, 104] width 39 height 22
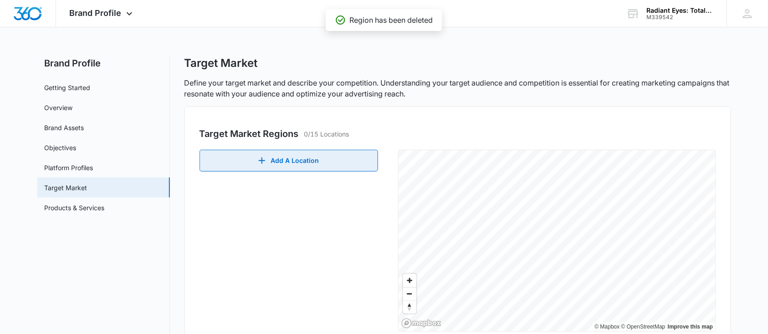
click at [322, 157] on button "Add A Location" at bounding box center [288, 161] width 179 height 22
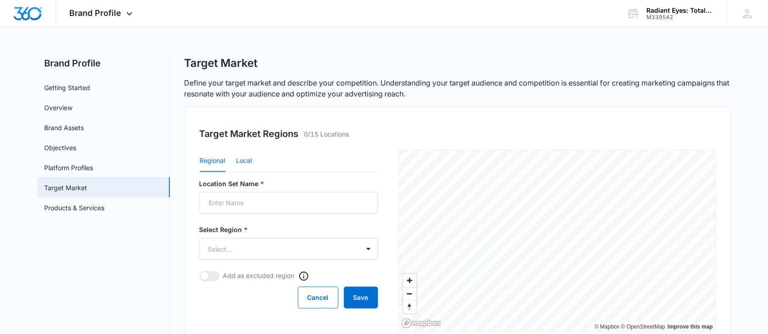
click at [240, 151] on button "Local" at bounding box center [244, 161] width 16 height 22
click at [263, 202] on input "Location Set Name *" at bounding box center [288, 203] width 179 height 22
type input "Radiant Eyes"
click at [250, 258] on form "Location Set Name * Radiant Eyes Postal Code or City, State * Radius * Select..…" at bounding box center [288, 244] width 179 height 130
click at [251, 253] on input "Postal Code or City, State *" at bounding box center [248, 249] width 98 height 22
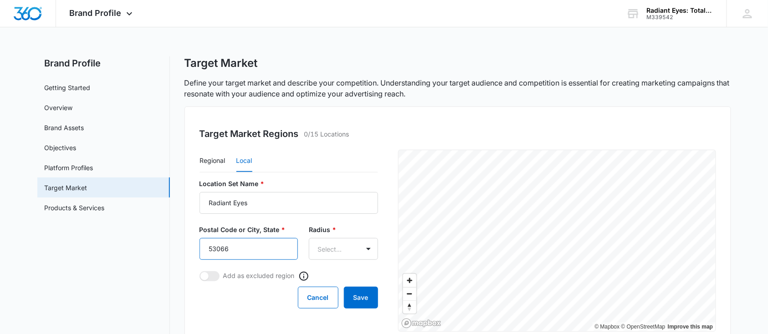
type input "53066"
click at [344, 287] on button "Save" at bounding box center [361, 298] width 34 height 22
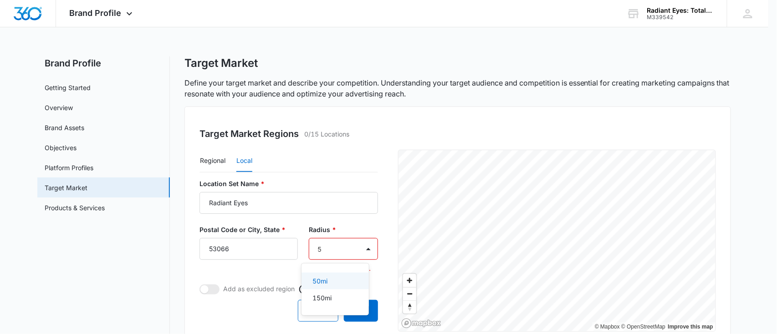
click at [335, 208] on div at bounding box center [388, 167] width 777 height 334
type input "5"
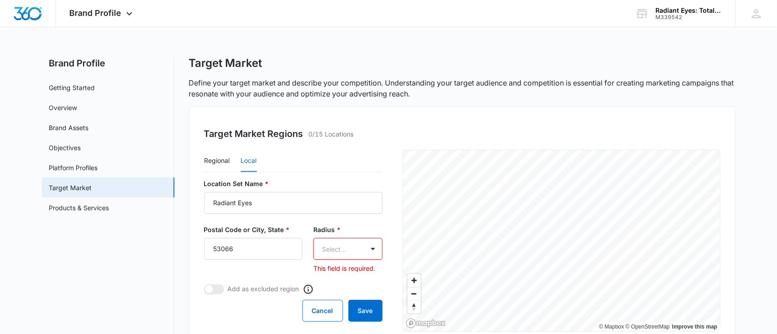
click at [333, 246] on body "Brand Profile Apps Reputation Websites Forms CRM Email Social Shop Payments POS…" at bounding box center [388, 287] width 777 height 575
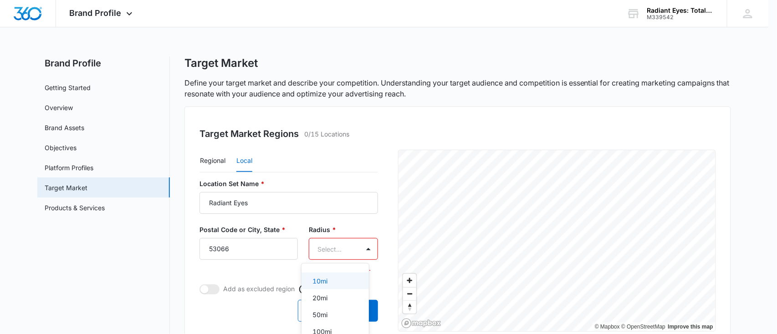
click at [327, 281] on p "10mi" at bounding box center [319, 281] width 15 height 10
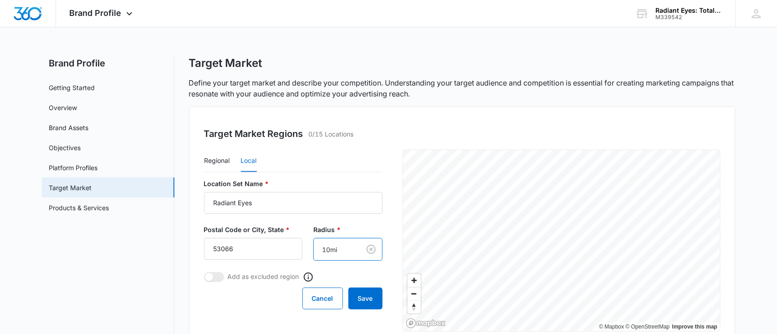
click at [327, 126] on body "Brand Profile Apps Reputation Websites Forms CRM Email Social Shop Payments POS…" at bounding box center [388, 287] width 777 height 575
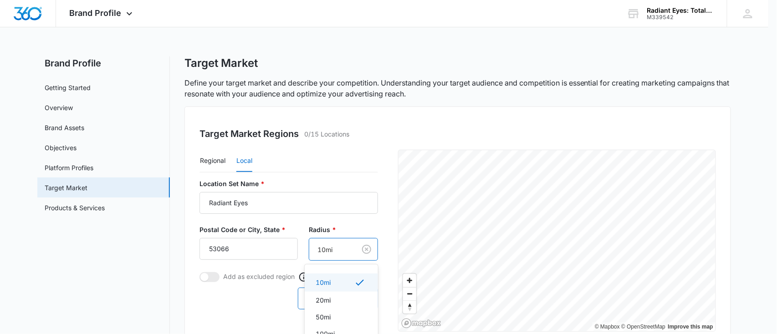
drag, startPoint x: 325, startPoint y: 251, endPoint x: 296, endPoint y: 234, distance: 34.1
click at [296, 234] on div at bounding box center [388, 167] width 777 height 334
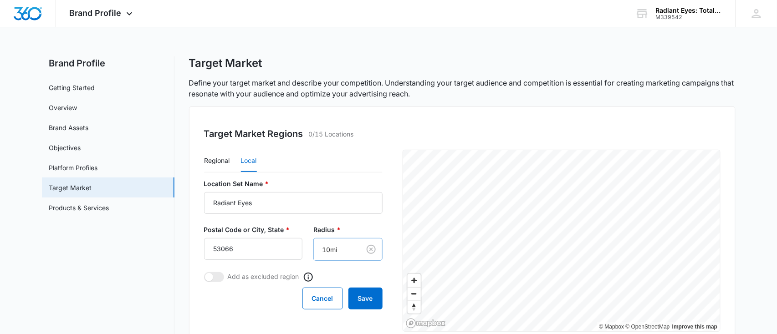
click at [326, 245] on body "Brand Profile Apps Reputation Websites Forms CRM Email Social Shop Payments POS…" at bounding box center [388, 287] width 777 height 575
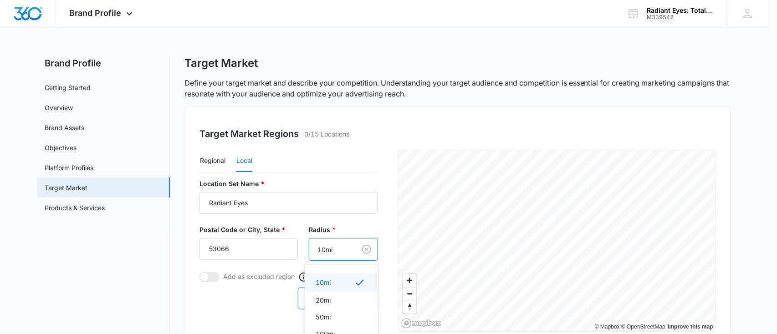
click at [368, 246] on div at bounding box center [388, 167] width 777 height 334
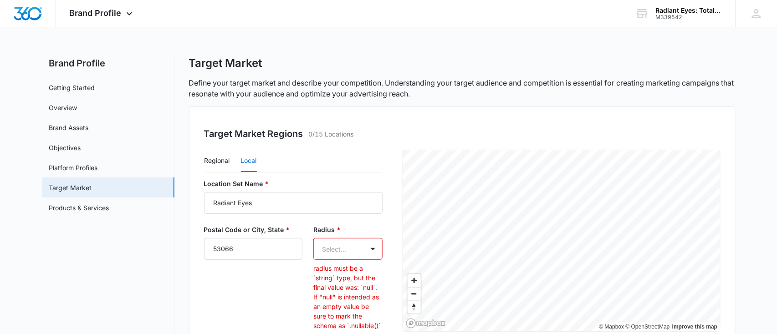
click at [317, 247] on body "Brand Profile Apps Reputation Websites Forms CRM Email Social Shop Payments POS…" at bounding box center [388, 287] width 777 height 575
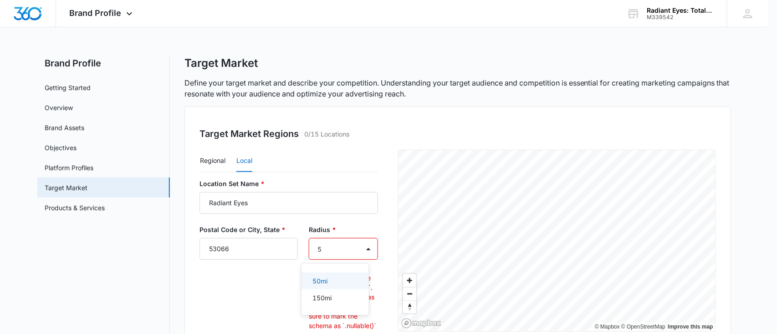
click at [248, 296] on div at bounding box center [388, 167] width 777 height 334
type input "5"
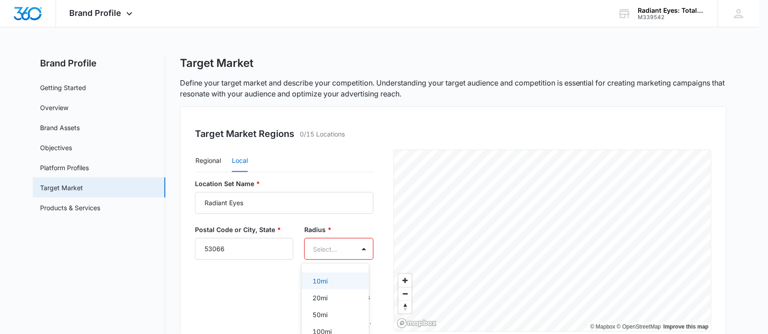
click at [330, 245] on body "Brand Profile Apps Reputation Websites Forms CRM Email Social Shop Payments POS…" at bounding box center [384, 167] width 768 height 334
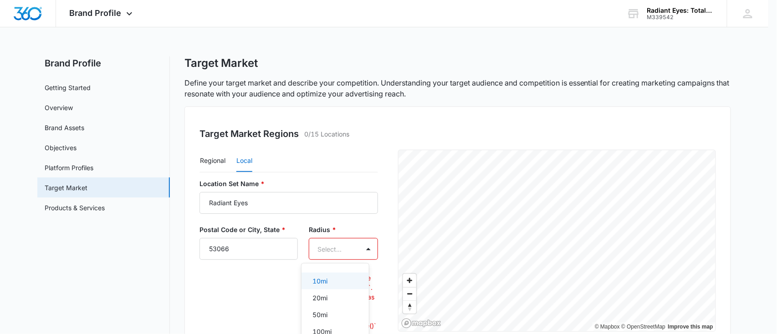
click at [326, 280] on p "10mi" at bounding box center [319, 281] width 15 height 10
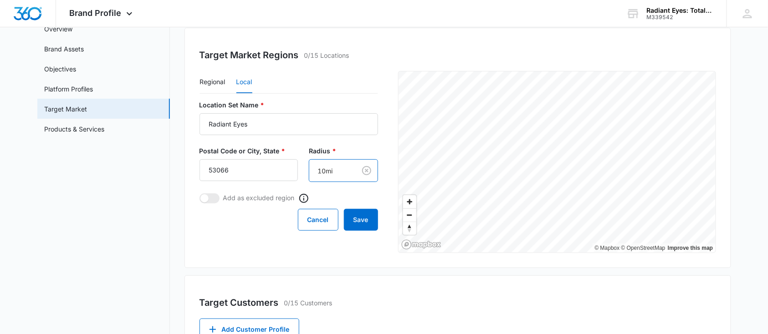
scroll to position [121, 0]
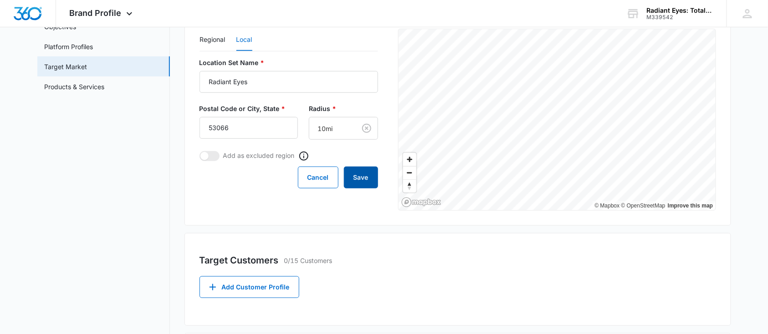
click at [370, 184] on button "Save" at bounding box center [361, 178] width 34 height 22
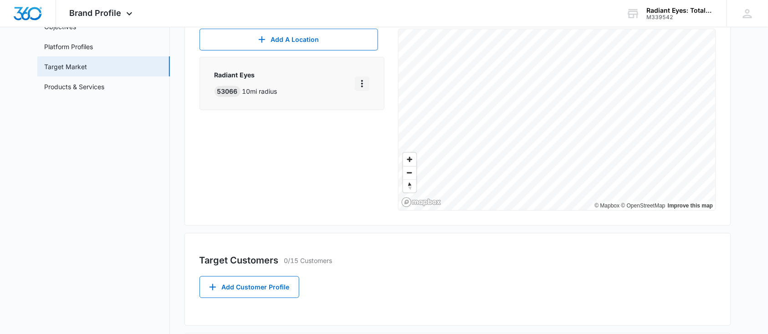
click at [359, 84] on icon "More" at bounding box center [362, 83] width 11 height 11
click at [398, 137] on div "Delete" at bounding box center [385, 136] width 39 height 6
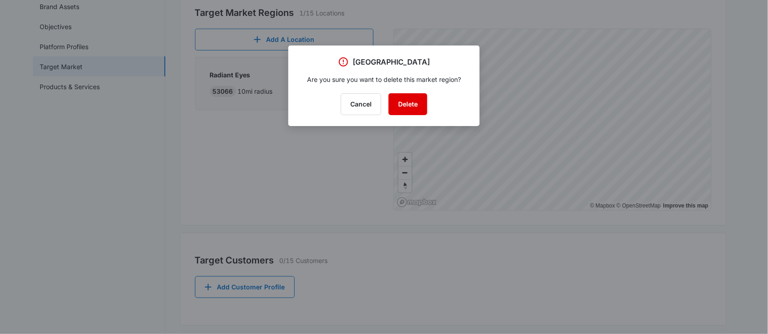
click at [416, 99] on button "Delete" at bounding box center [407, 104] width 39 height 22
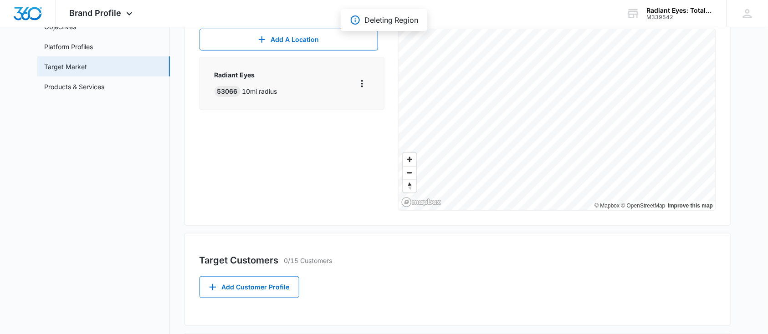
scroll to position [0, 0]
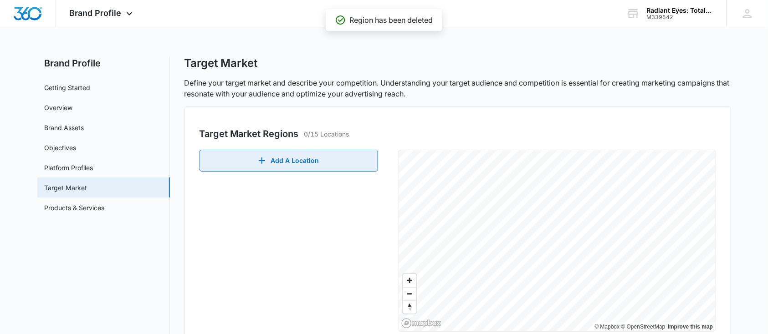
click at [283, 165] on button "Add A Location" at bounding box center [288, 161] width 179 height 22
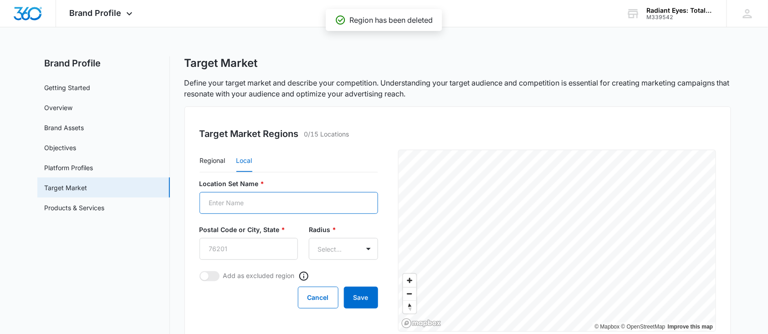
click at [240, 200] on input "Location Set Name *" at bounding box center [288, 203] width 179 height 22
type input "Radiant Eyes"
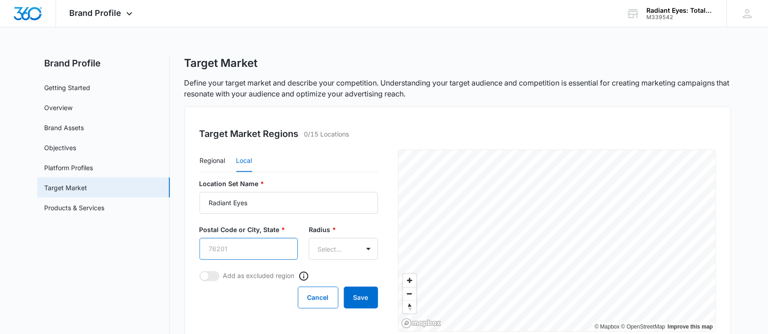
click at [253, 253] on input "Postal Code or City, State *" at bounding box center [248, 249] width 98 height 22
type input "53089"
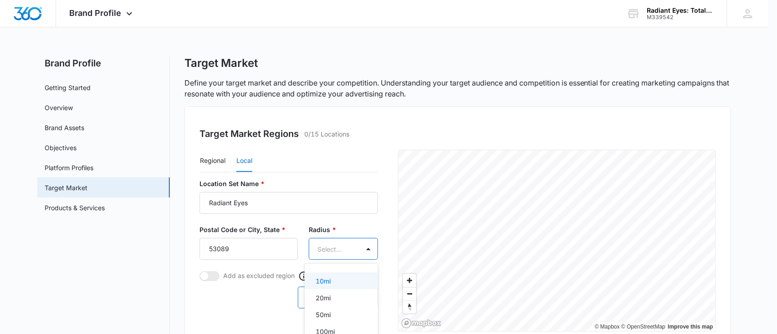
click at [305, 245] on body "Brand Profile Apps Reputation Websites Forms CRM Email Social Shop Payments POS…" at bounding box center [388, 167] width 777 height 334
click at [326, 277] on p "10mi" at bounding box center [323, 281] width 15 height 10
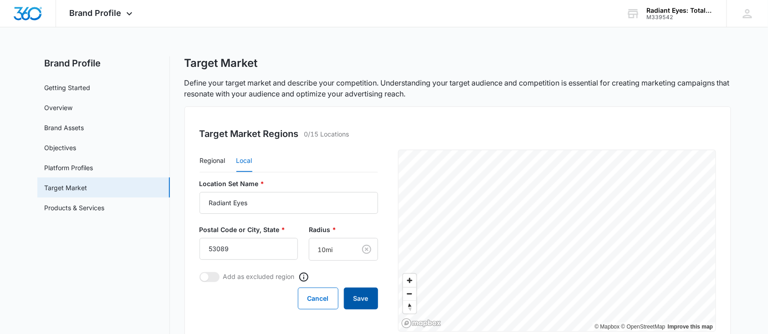
click at [368, 293] on button "Save" at bounding box center [361, 299] width 34 height 22
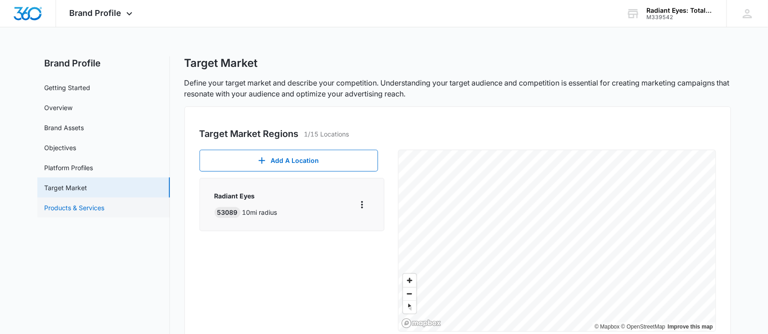
click at [89, 207] on link "Products & Services" at bounding box center [75, 208] width 60 height 10
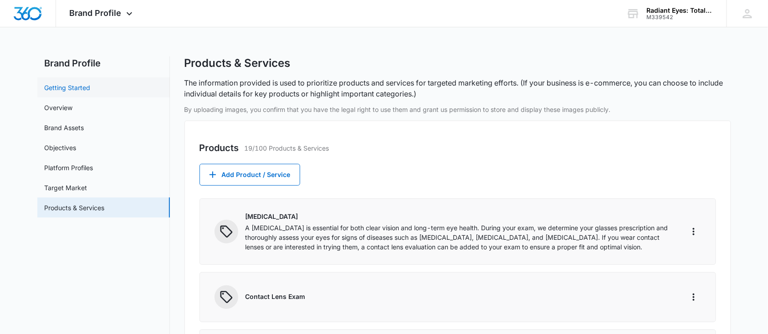
click at [77, 89] on link "Getting Started" at bounding box center [68, 88] width 46 height 10
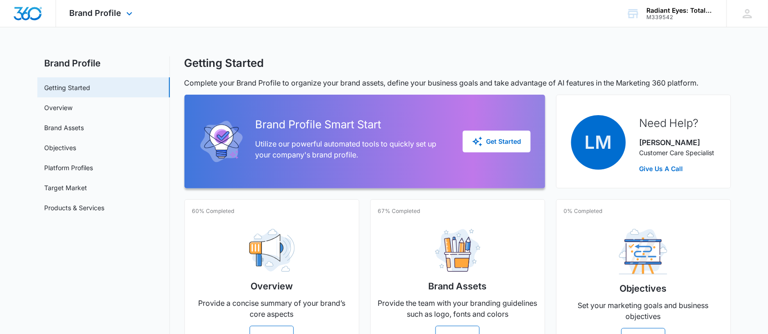
click at [28, 5] on div at bounding box center [28, 13] width 56 height 27
click at [32, 19] on img "Dashboard" at bounding box center [27, 14] width 29 height 14
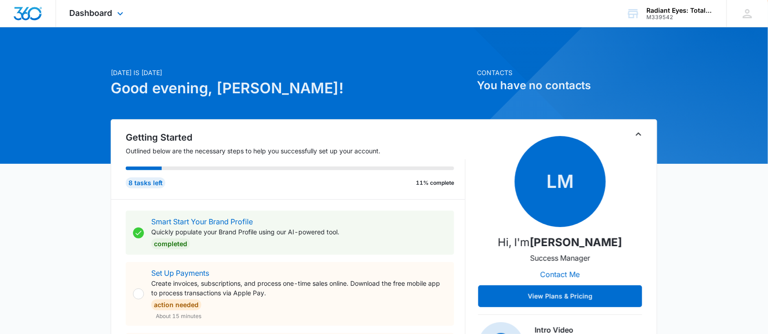
click at [32, 19] on img "Dashboard" at bounding box center [27, 14] width 29 height 14
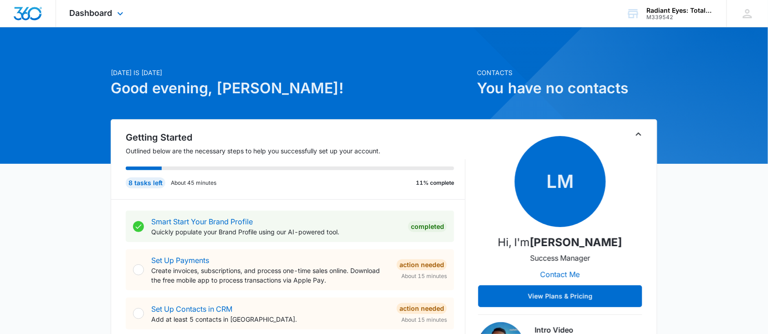
click at [113, 15] on div "Dashboard Apps Reputation Websites Forms CRM Email Social Shop Payments POS Con…" at bounding box center [97, 13] width 83 height 27
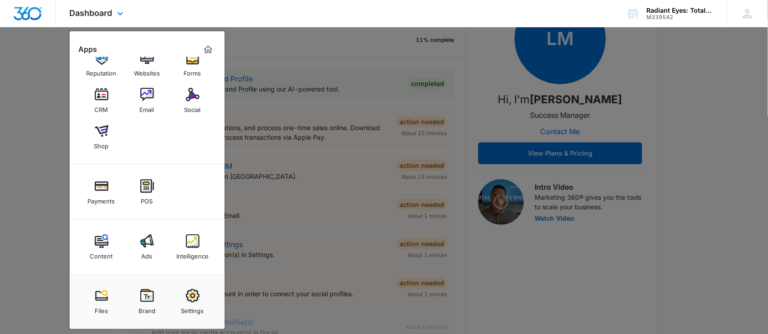
scroll to position [303, 0]
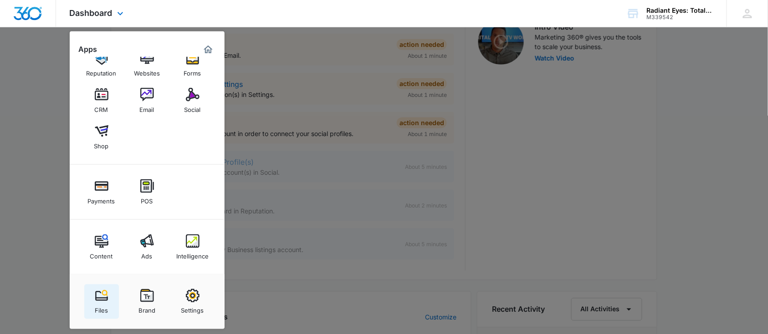
click at [108, 298] on link "Files" at bounding box center [101, 302] width 35 height 35
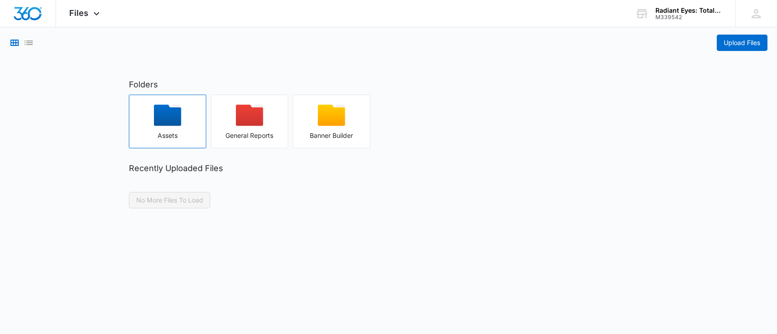
click at [184, 122] on div "button" at bounding box center [167, 118] width 77 height 27
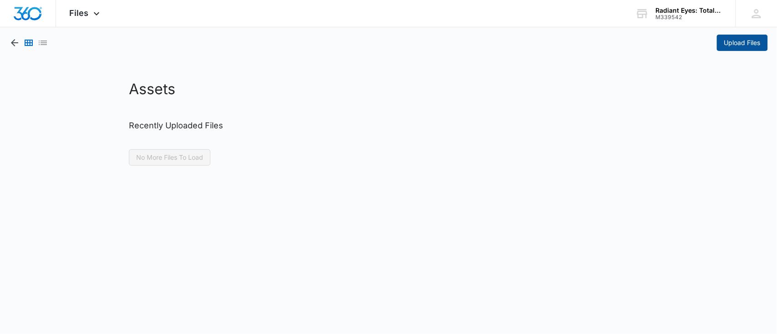
click at [760, 49] on button "Upload Files" at bounding box center [742, 43] width 51 height 16
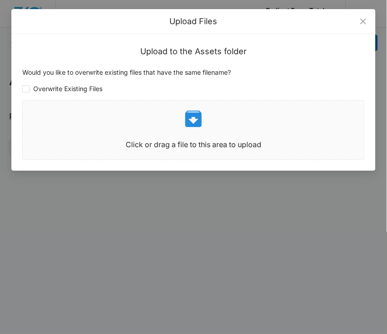
click at [97, 227] on div "Upload Files Upload to the Assets folder Would you like to overwrite existing f…" at bounding box center [193, 167] width 387 height 334
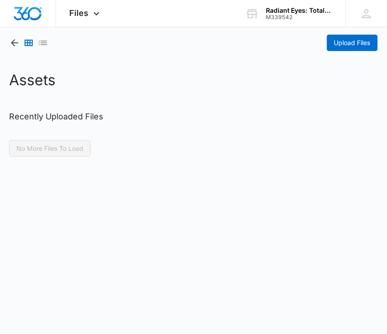
click at [225, 146] on p "No More Files To Load" at bounding box center [193, 148] width 369 height 16
click at [348, 44] on span "Upload Files" at bounding box center [352, 43] width 36 height 10
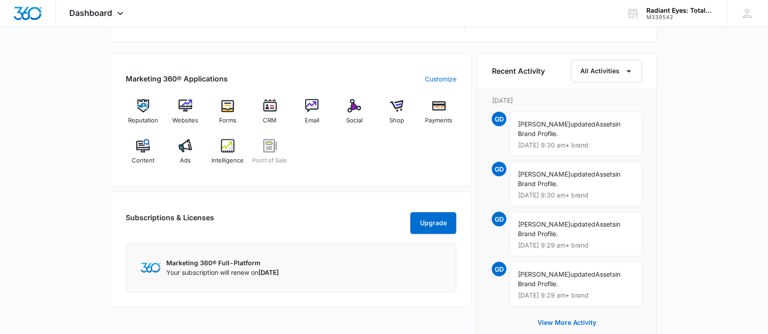
scroll to position [547, 0]
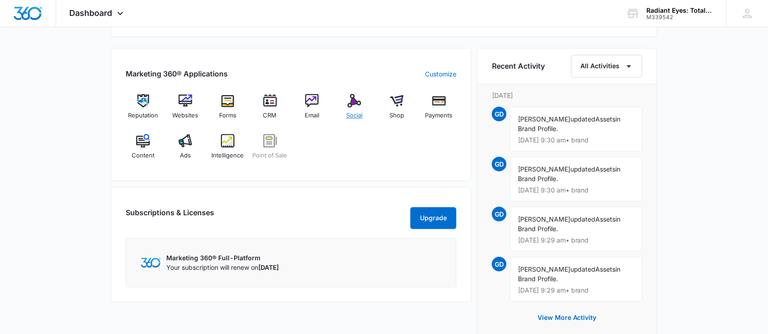
click at [356, 103] on img at bounding box center [354, 101] width 14 height 14
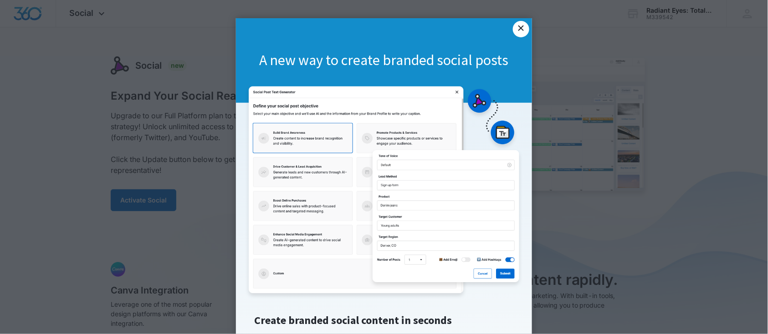
click at [387, 26] on link "×" at bounding box center [521, 29] width 16 height 16
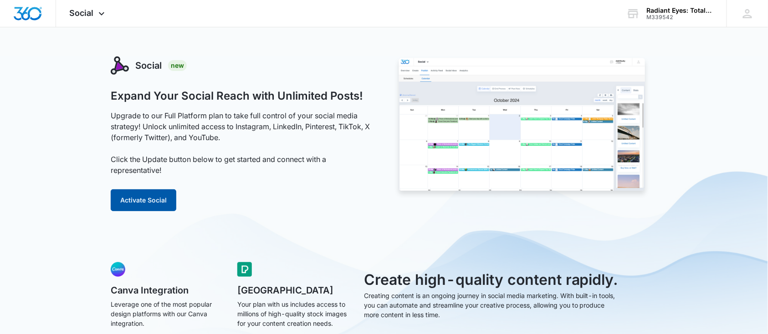
click at [169, 193] on button "Activate Social" at bounding box center [144, 200] width 66 height 22
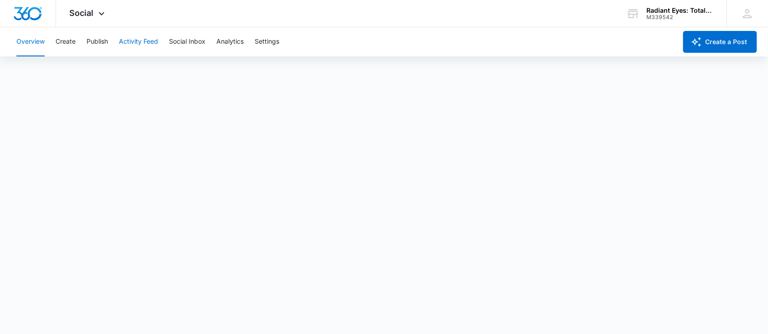
scroll to position [2, 0]
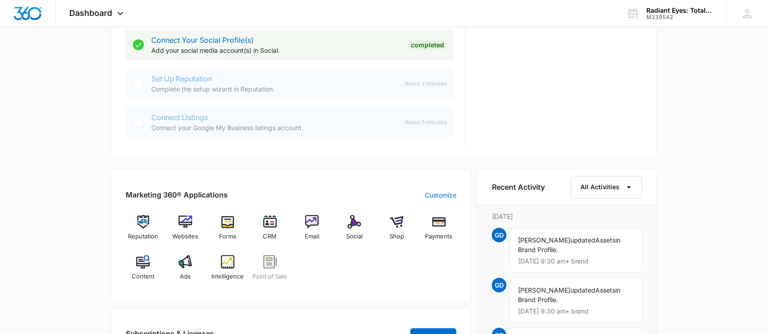
scroll to position [424, 0]
click at [356, 220] on img at bounding box center [354, 223] width 14 height 14
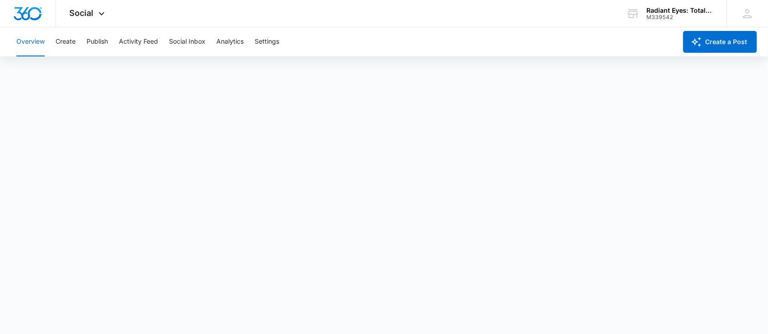
scroll to position [2, 0]
click at [30, 14] on img "Dashboard" at bounding box center [27, 14] width 29 height 14
